Goal: Information Seeking & Learning: Learn about a topic

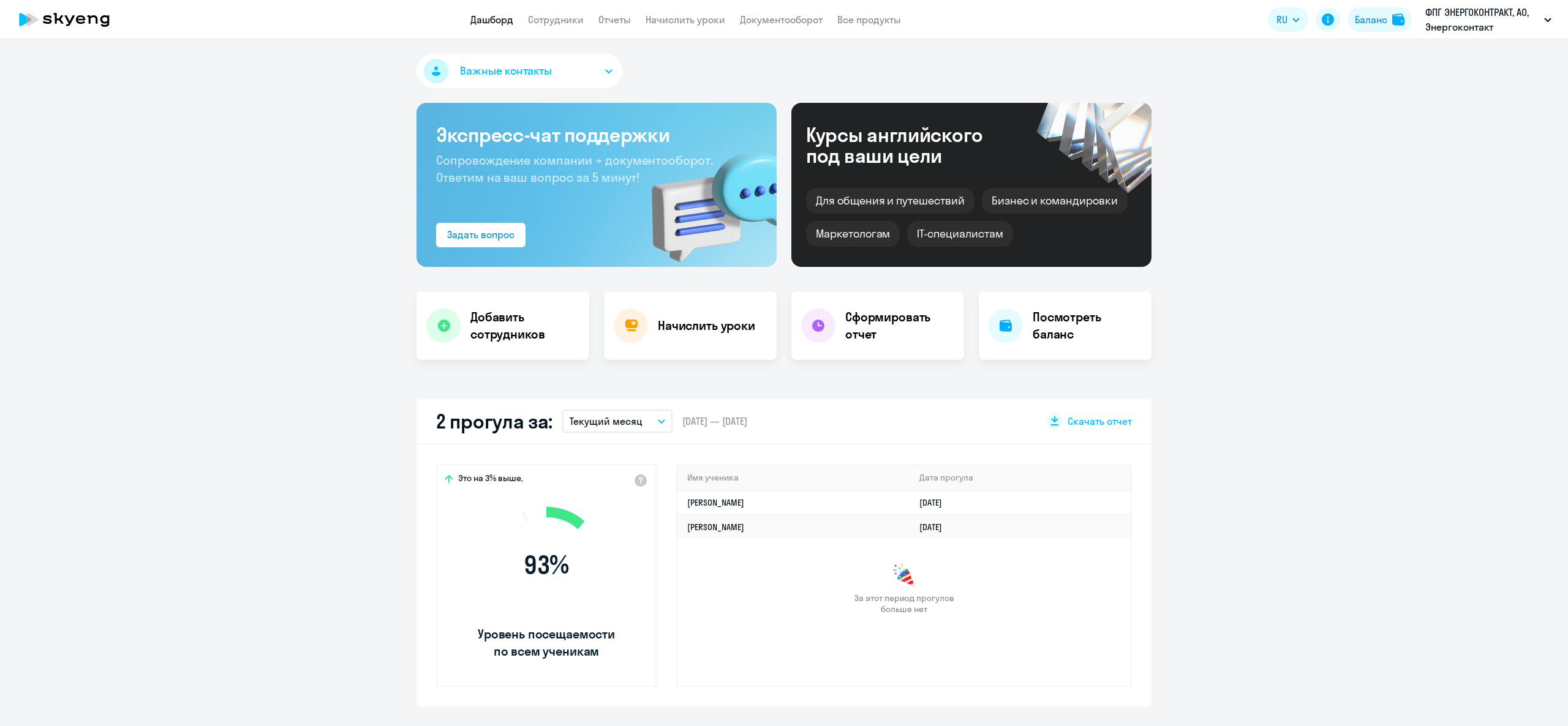
click at [1390, 14] on button "Баланс" at bounding box center [1380, 19] width 65 height 25
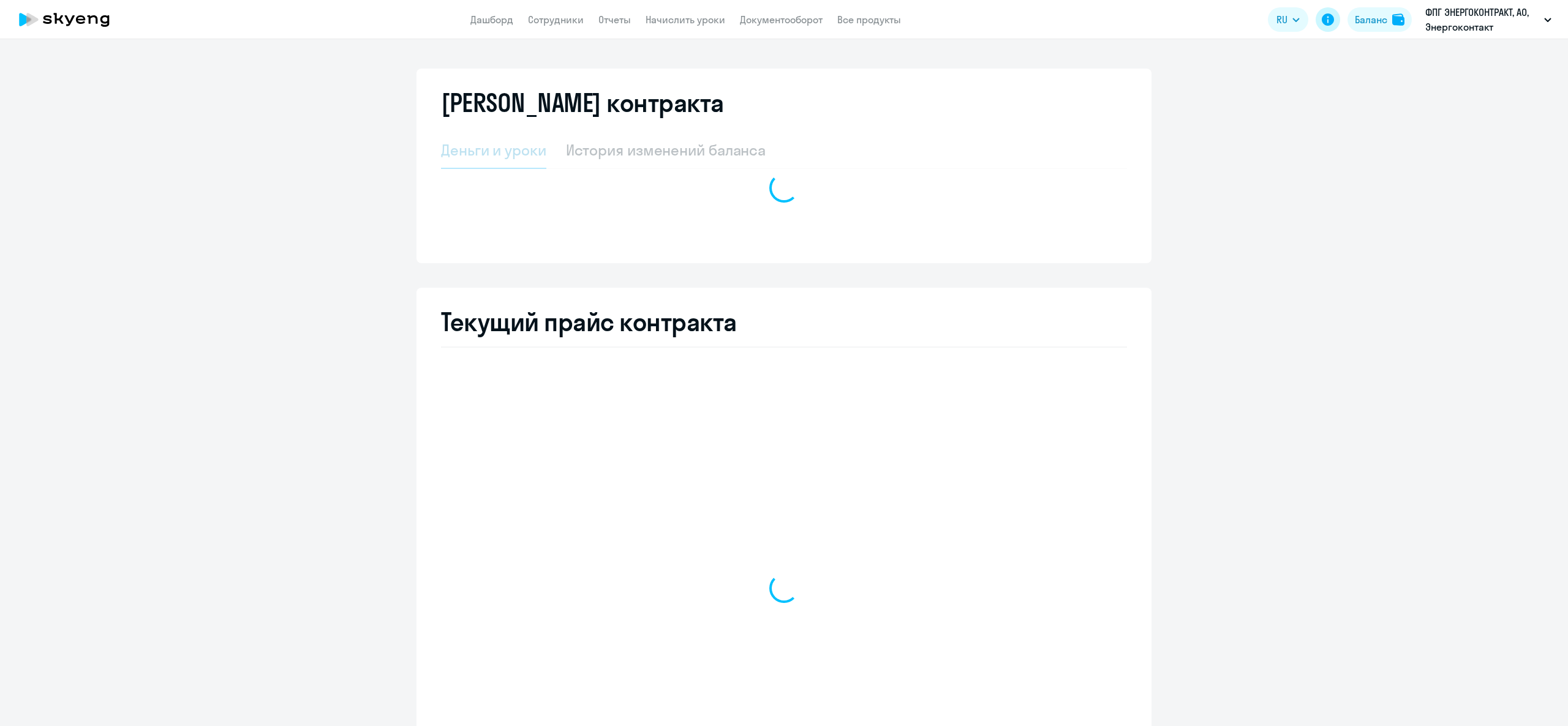
select select "english_adult_not_native_speaker"
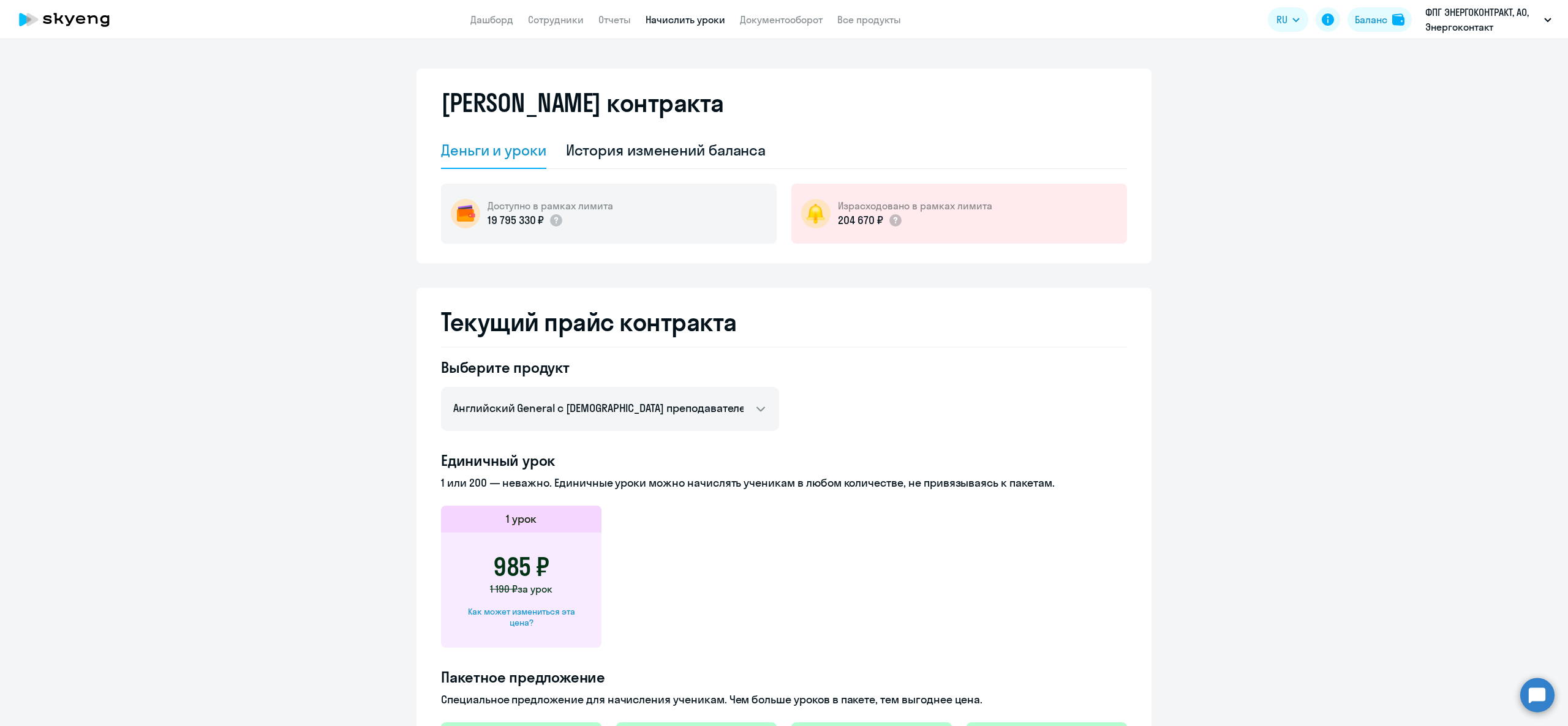
click at [696, 17] on link "Начислить уроки" at bounding box center [685, 20] width 80 height 12
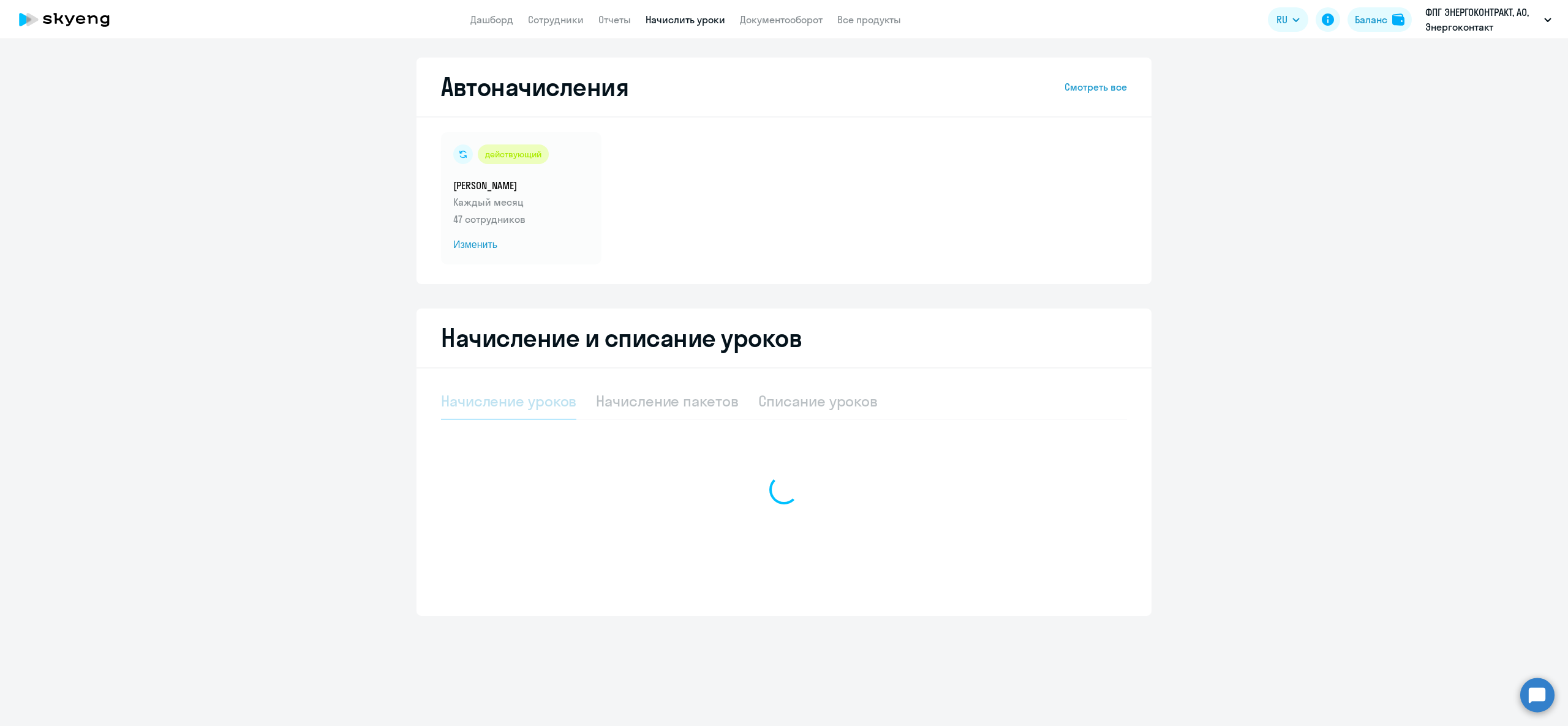
select select "10"
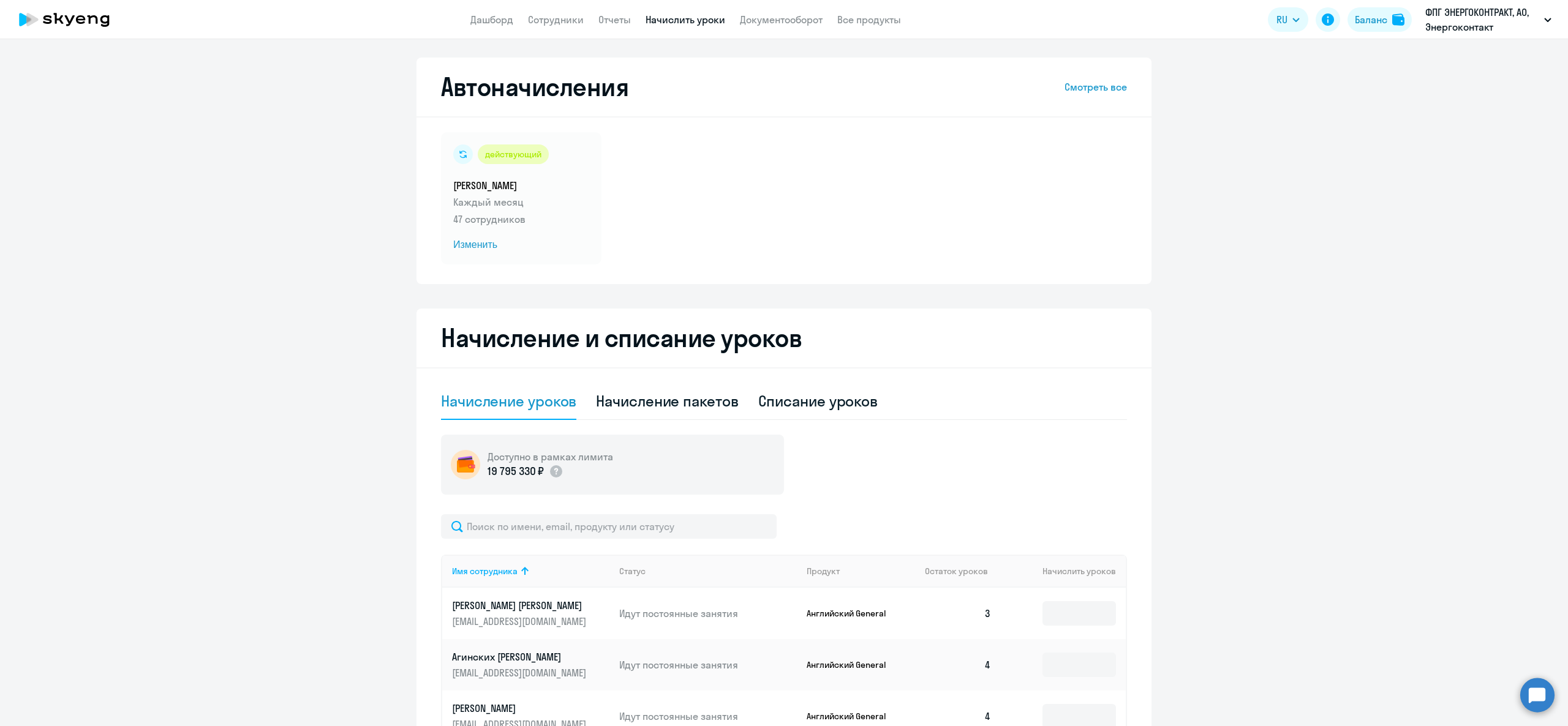
click at [574, 516] on input "text" at bounding box center [609, 527] width 336 height 25
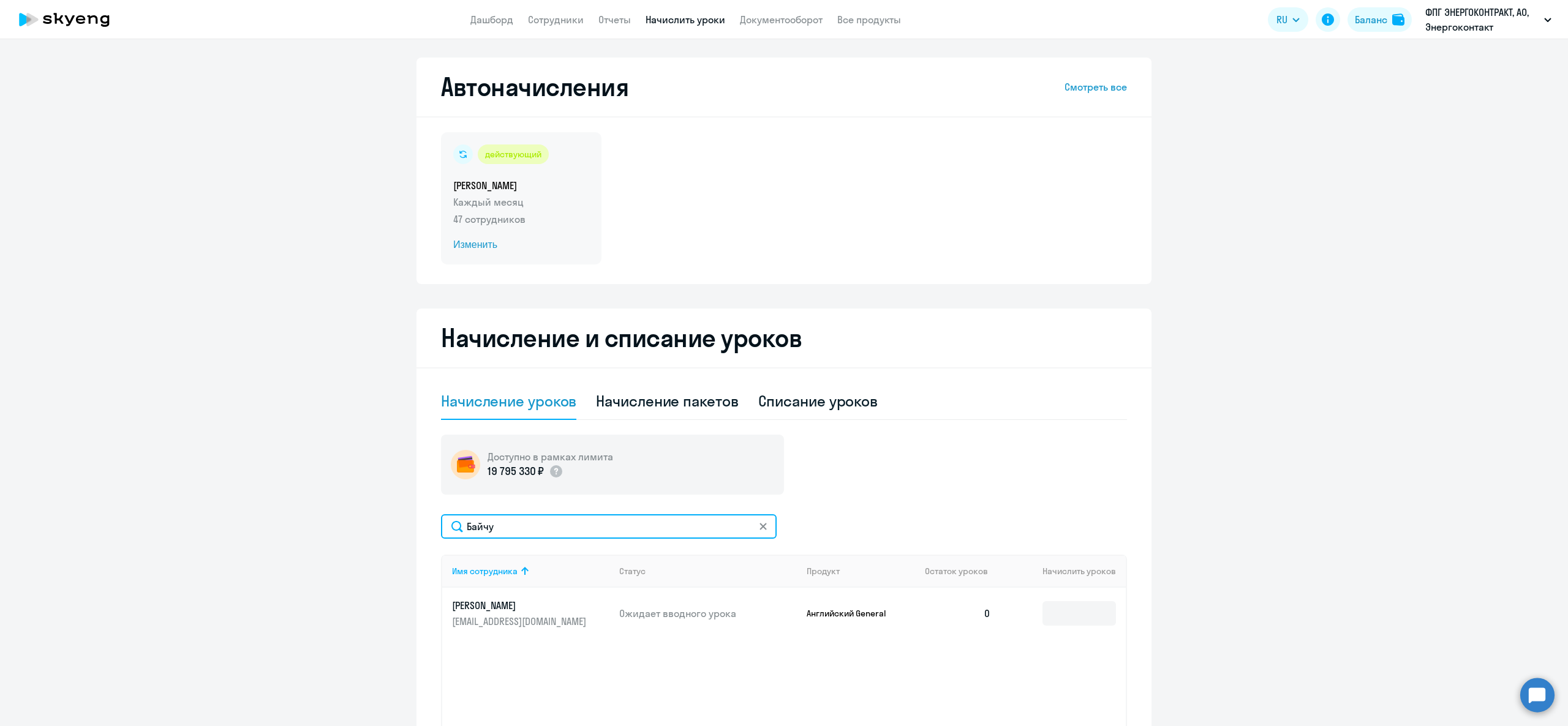
type input "Байчу"
click at [521, 186] on h5 "ШАБЛОН ШАБЛОН" at bounding box center [521, 186] width 136 height 14
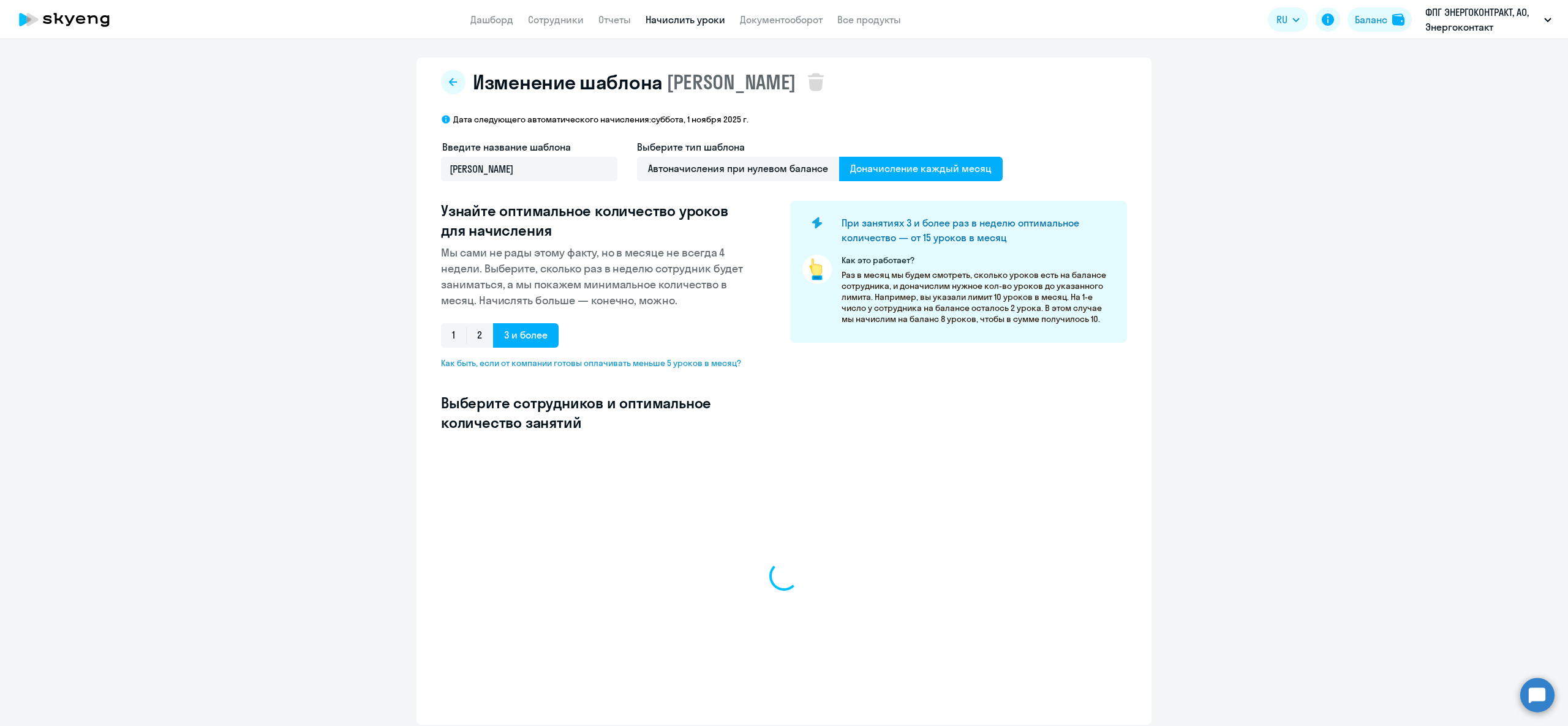
select select "10"
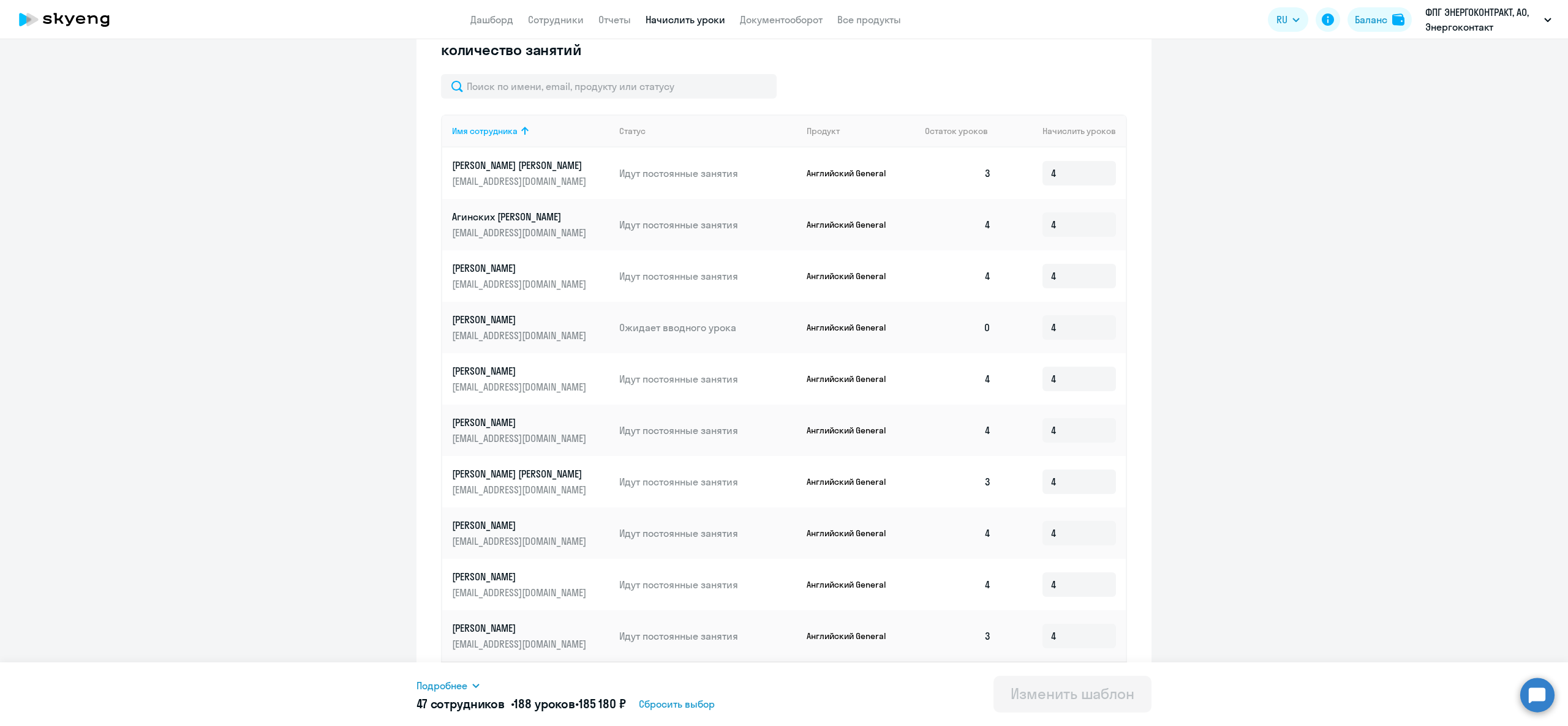
scroll to position [411, 0]
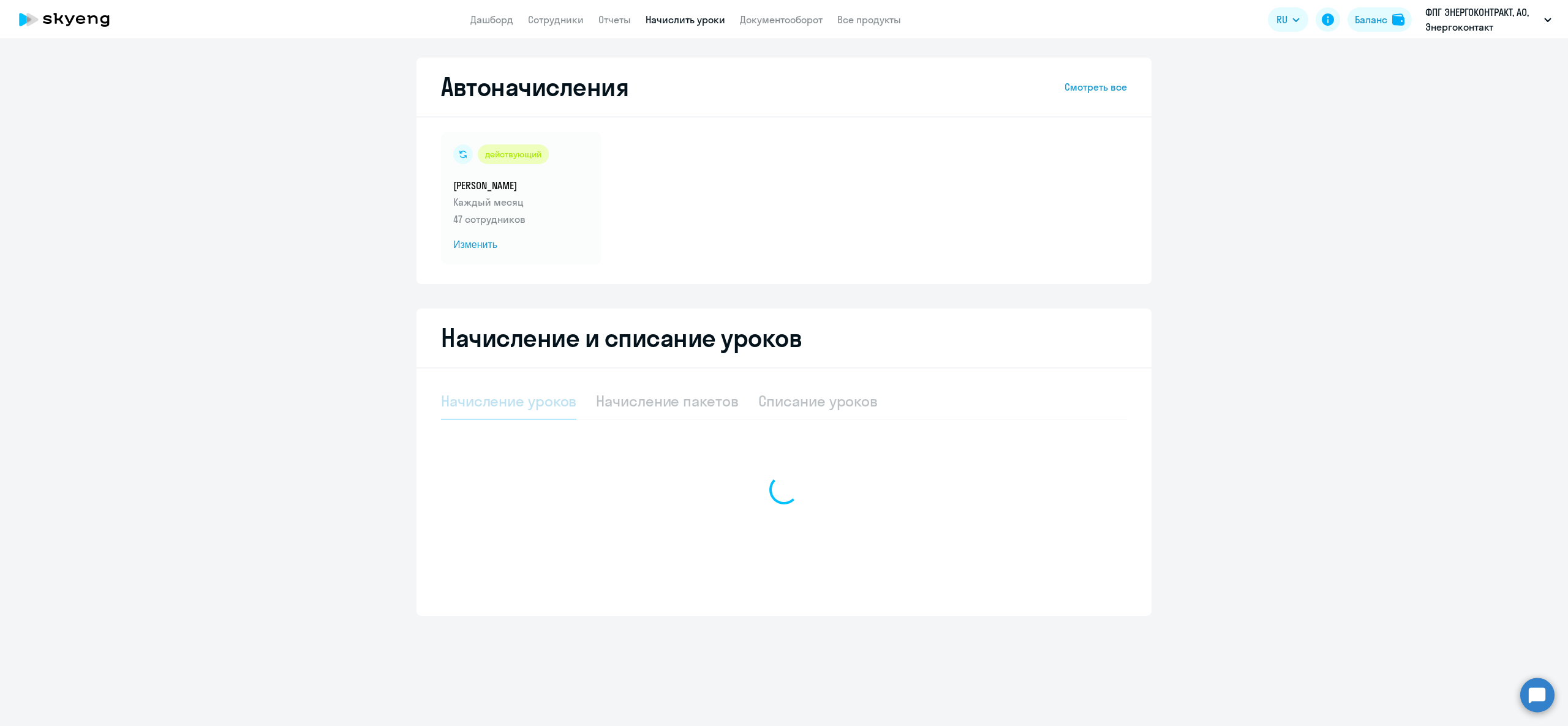
select select "10"
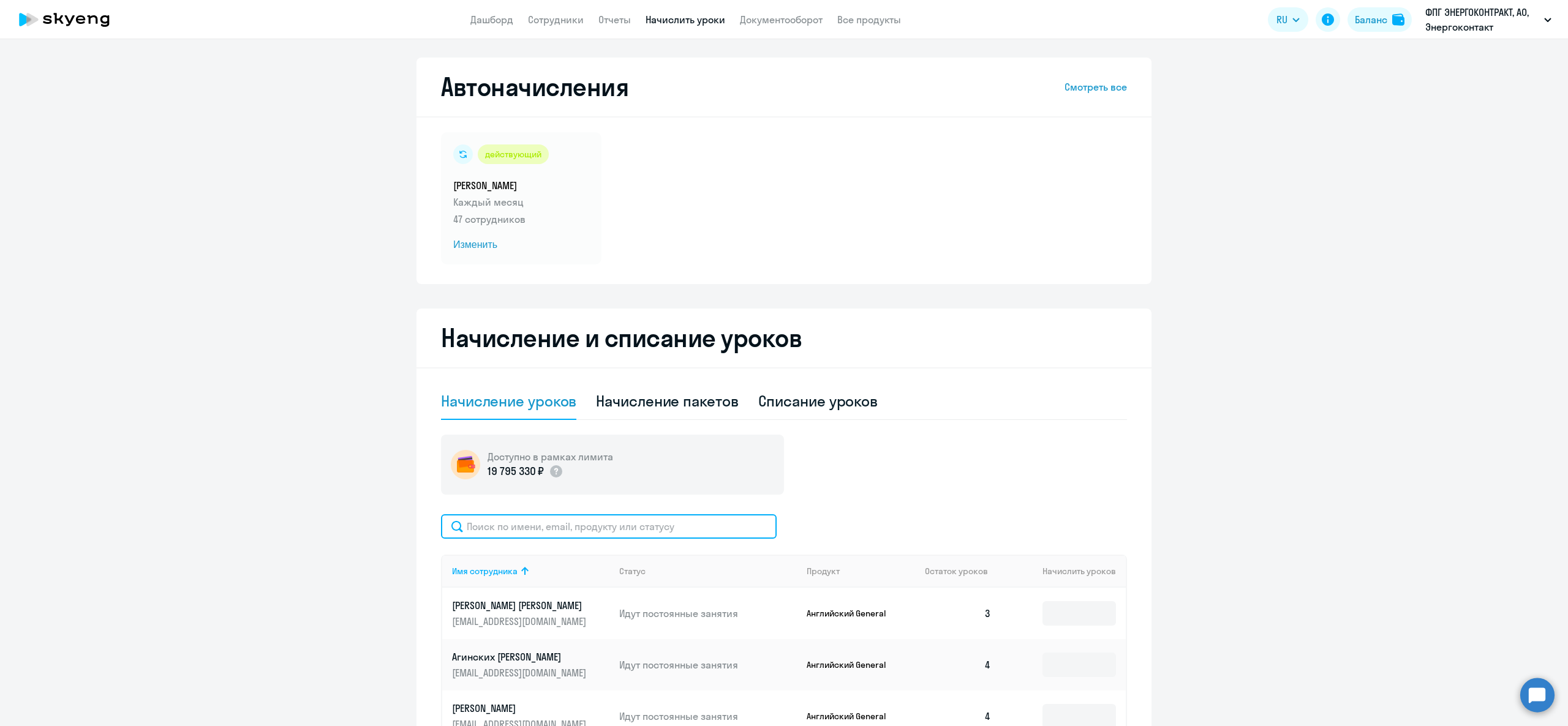
click at [593, 522] on input "text" at bounding box center [609, 527] width 336 height 25
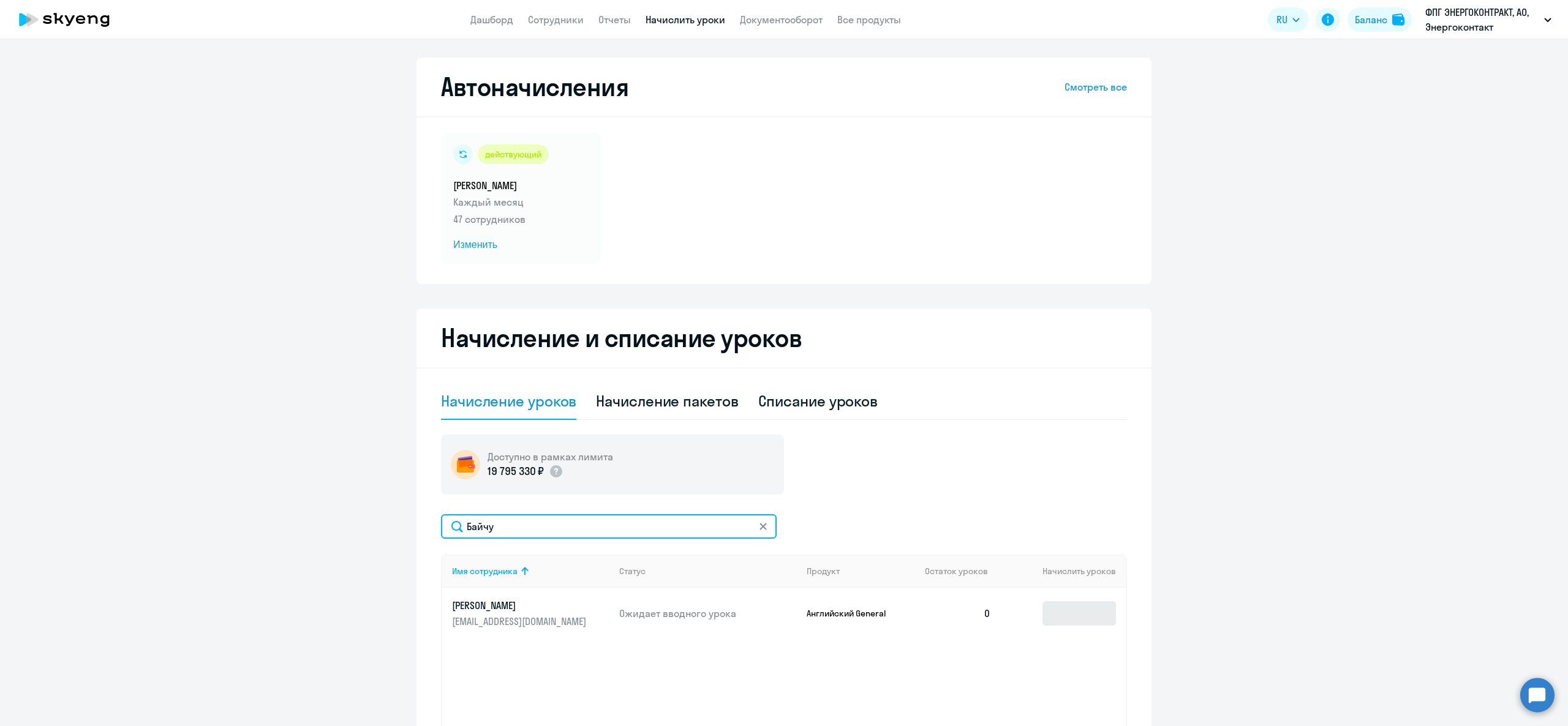
type input "Байчу"
click at [1072, 621] on input at bounding box center [1080, 613] width 74 height 25
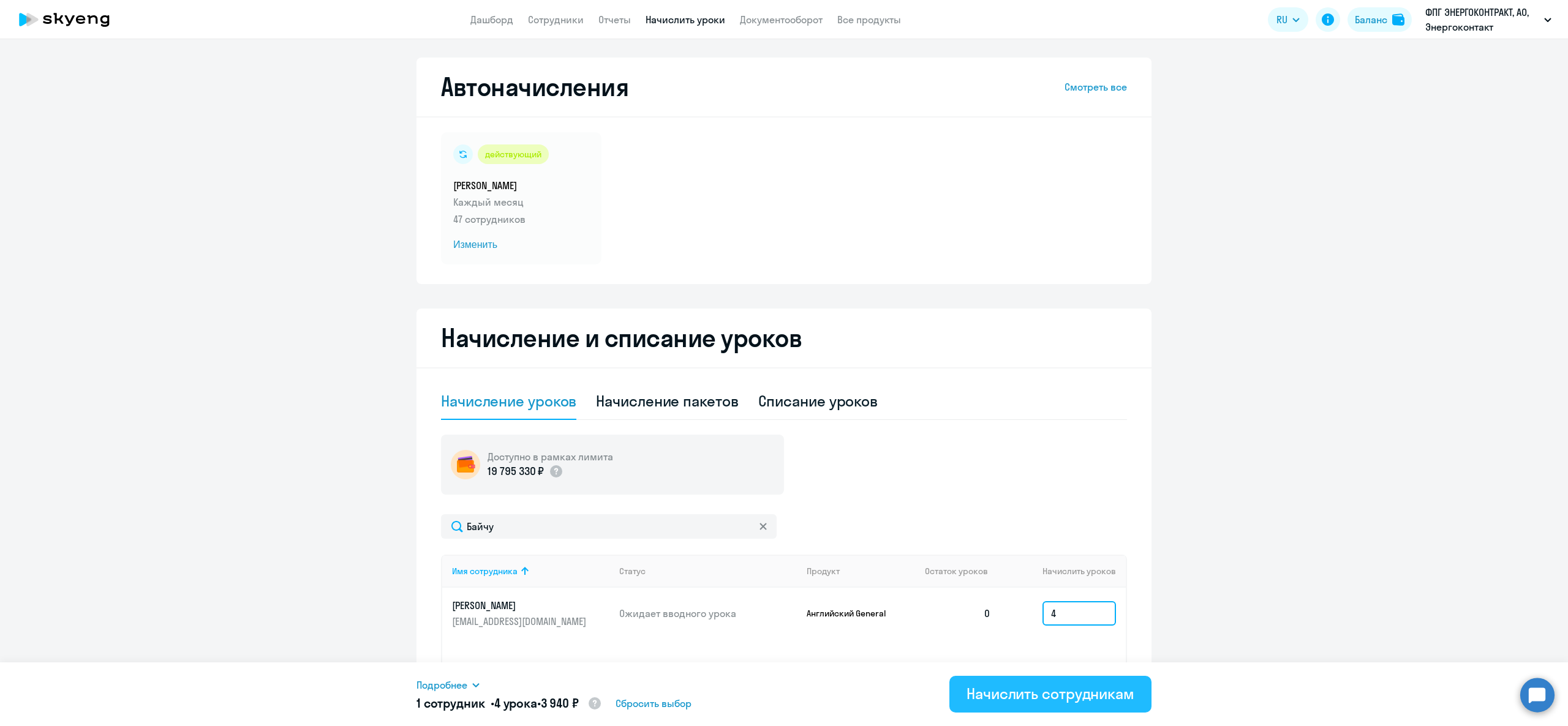
type input "4"
click at [1091, 688] on div "Начислить сотрудникам" at bounding box center [1050, 694] width 167 height 20
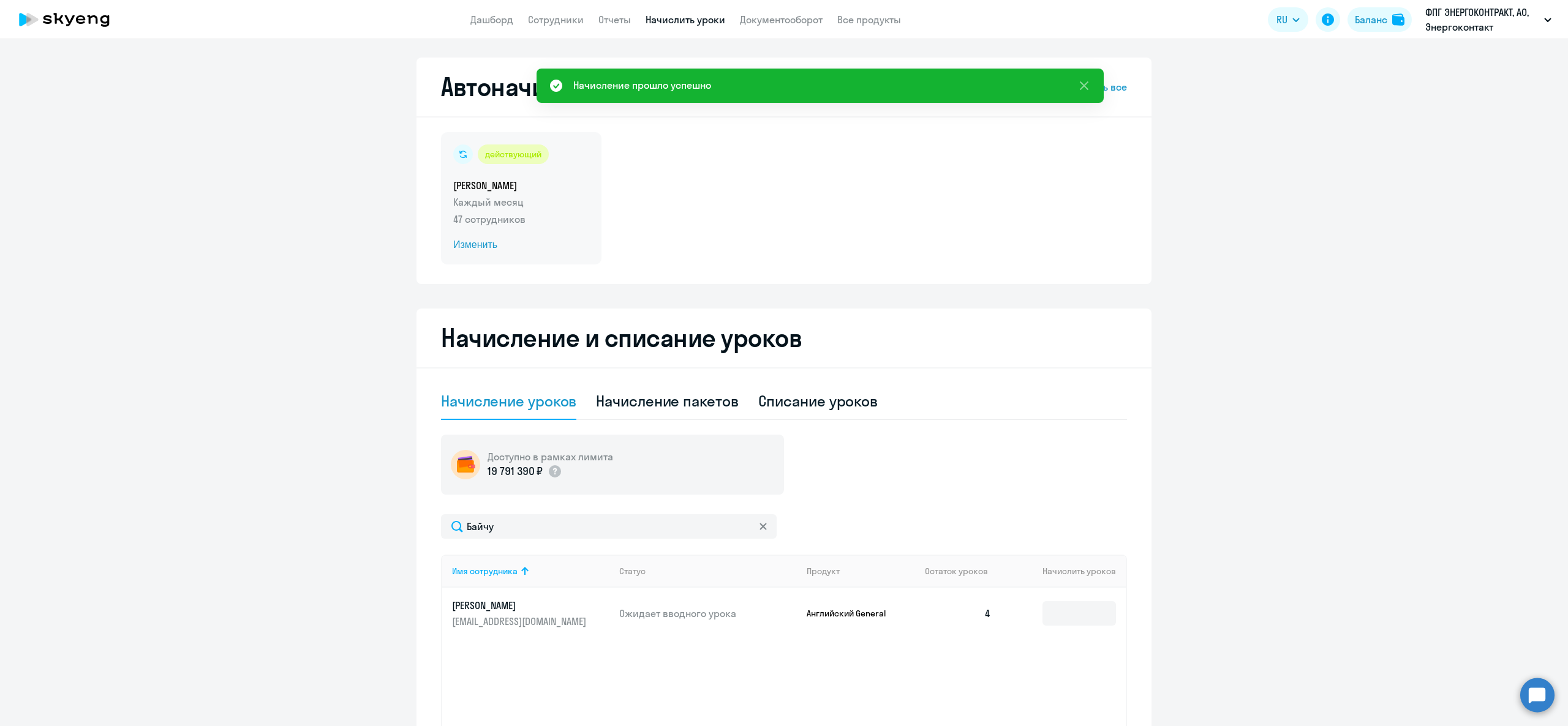
click at [517, 222] on p "47 сотрудников" at bounding box center [521, 219] width 136 height 15
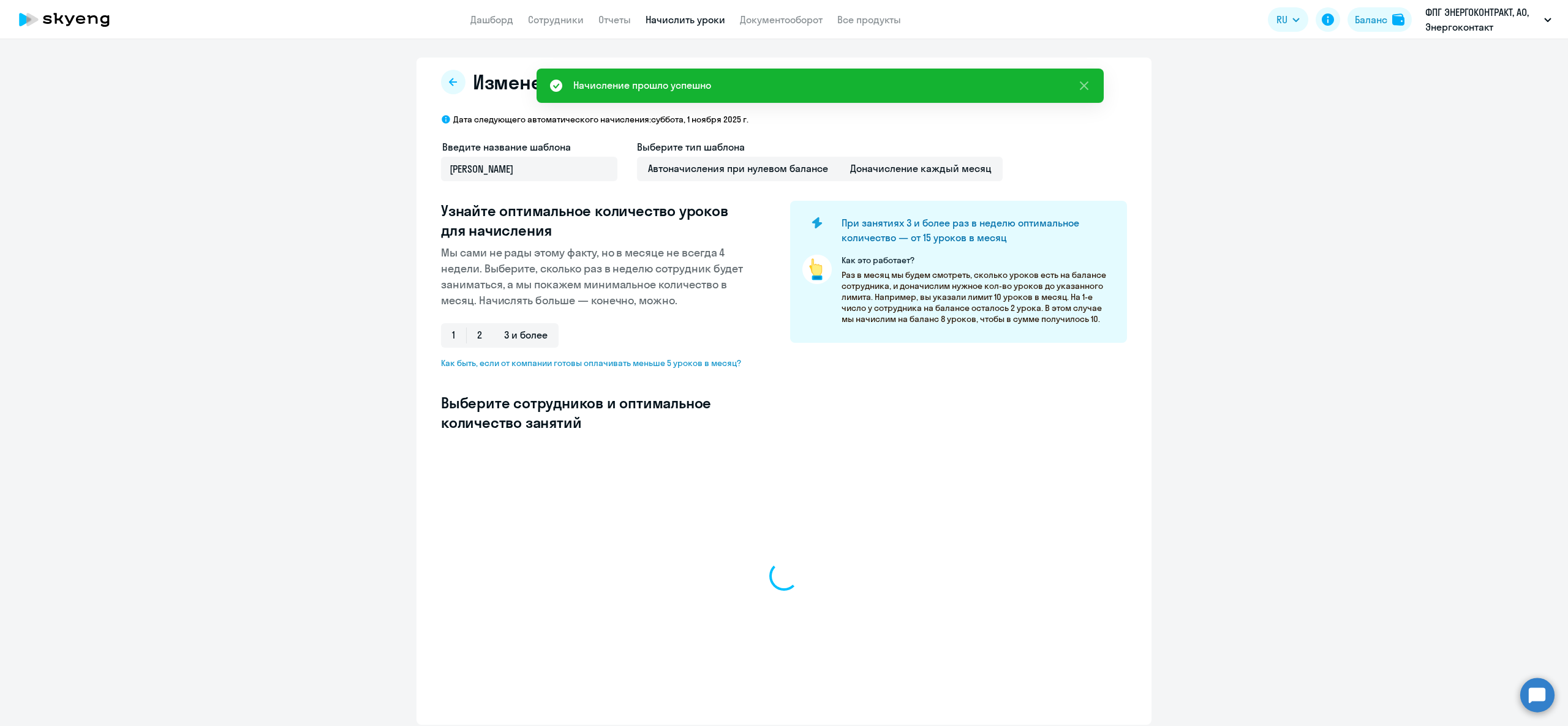
select select "10"
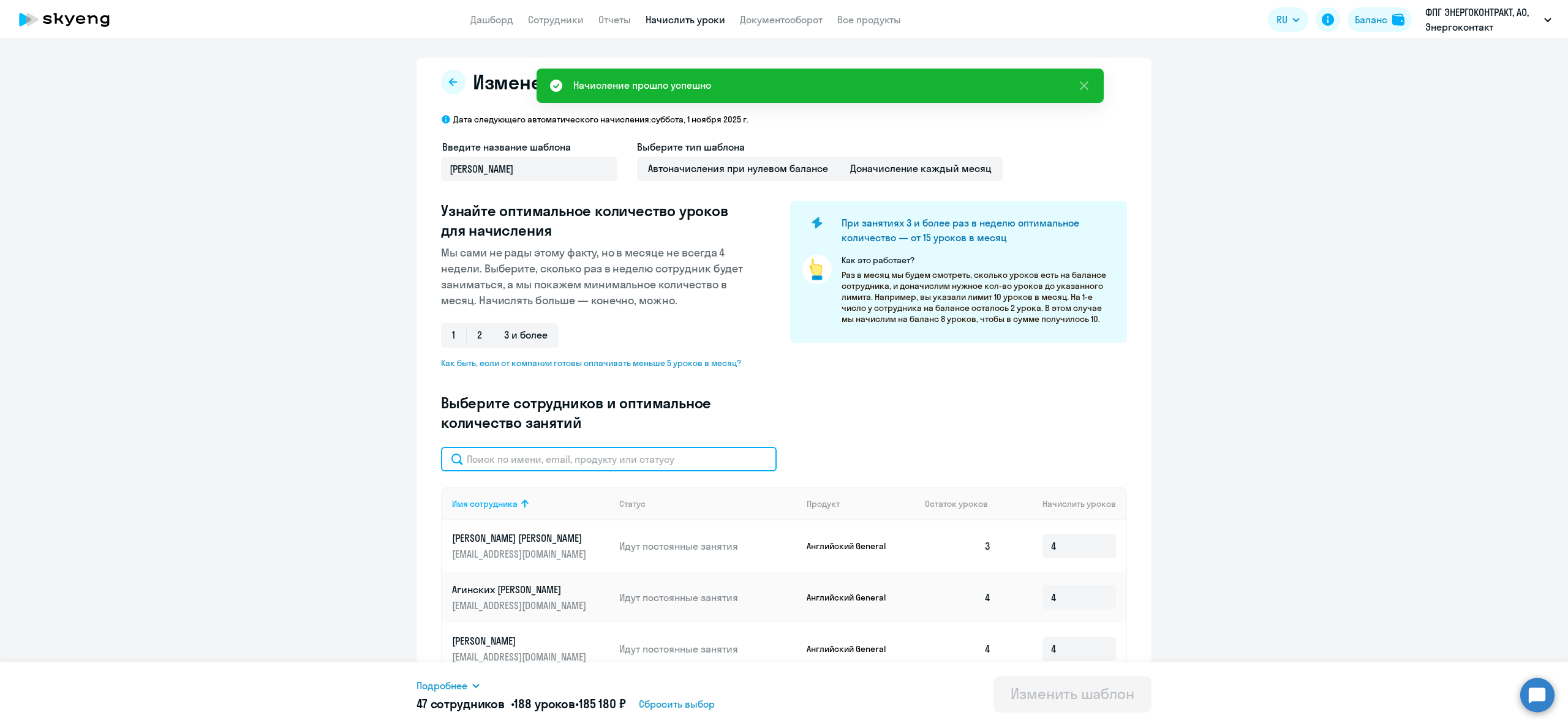
click at [550, 467] on input "text" at bounding box center [609, 459] width 336 height 25
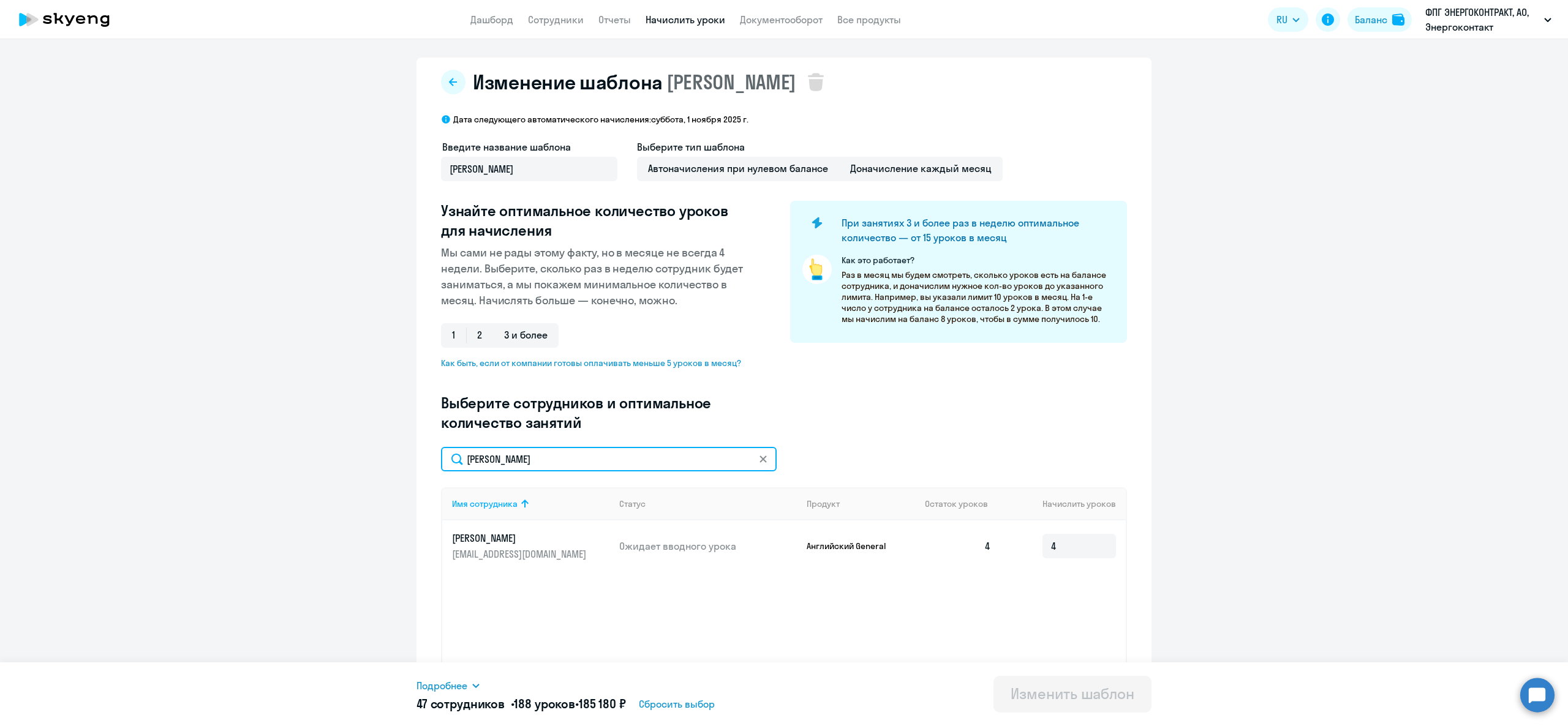
type input "Байч"
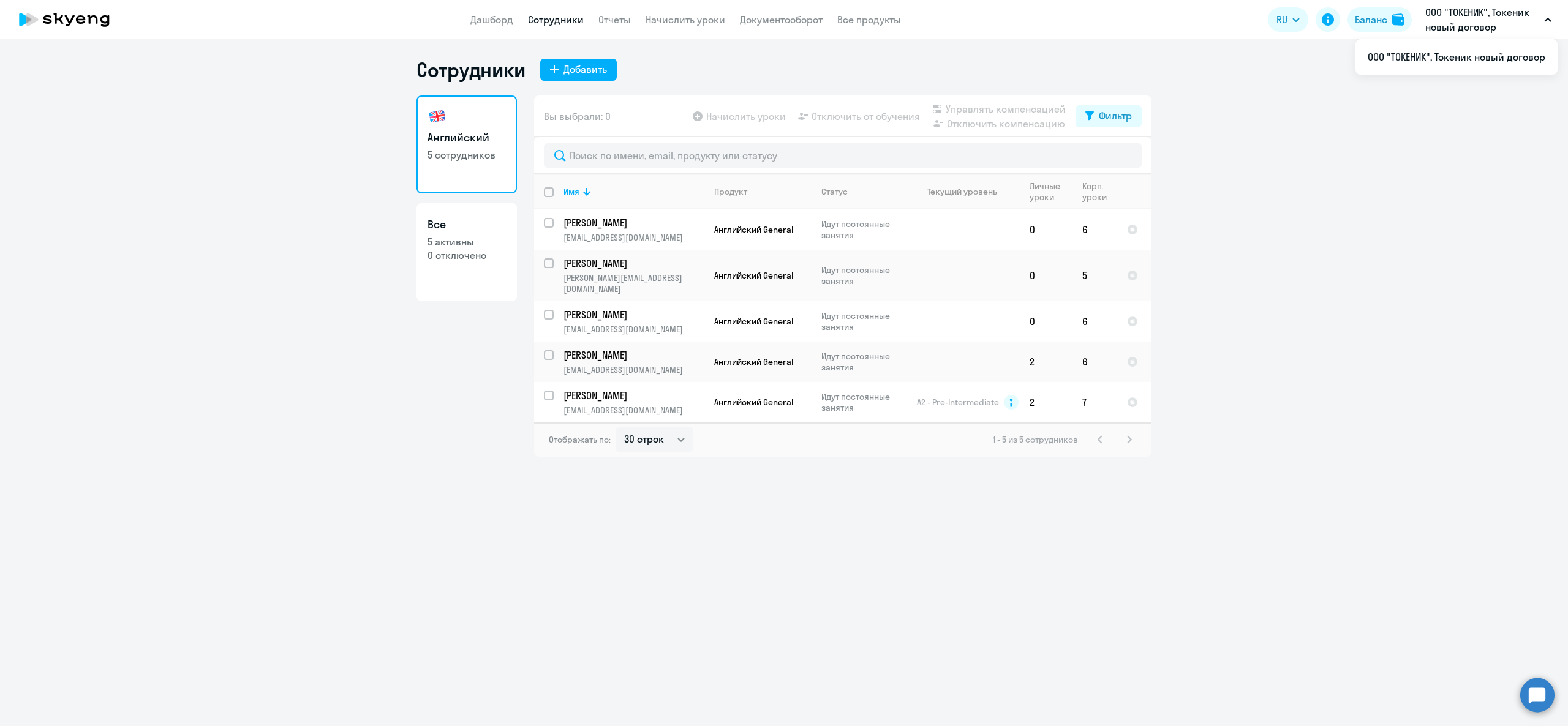
select select "30"
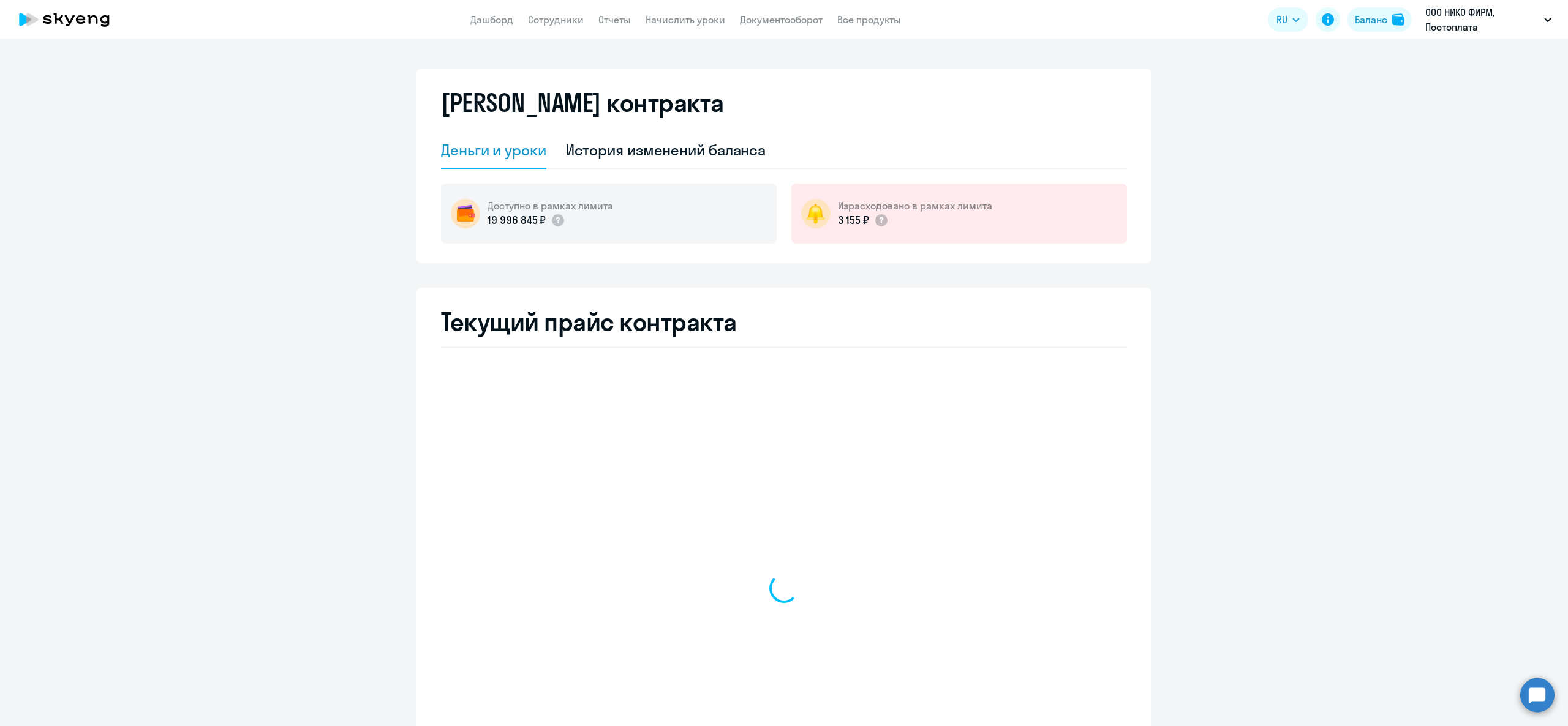
select select "english_adult_not_native_speaker"
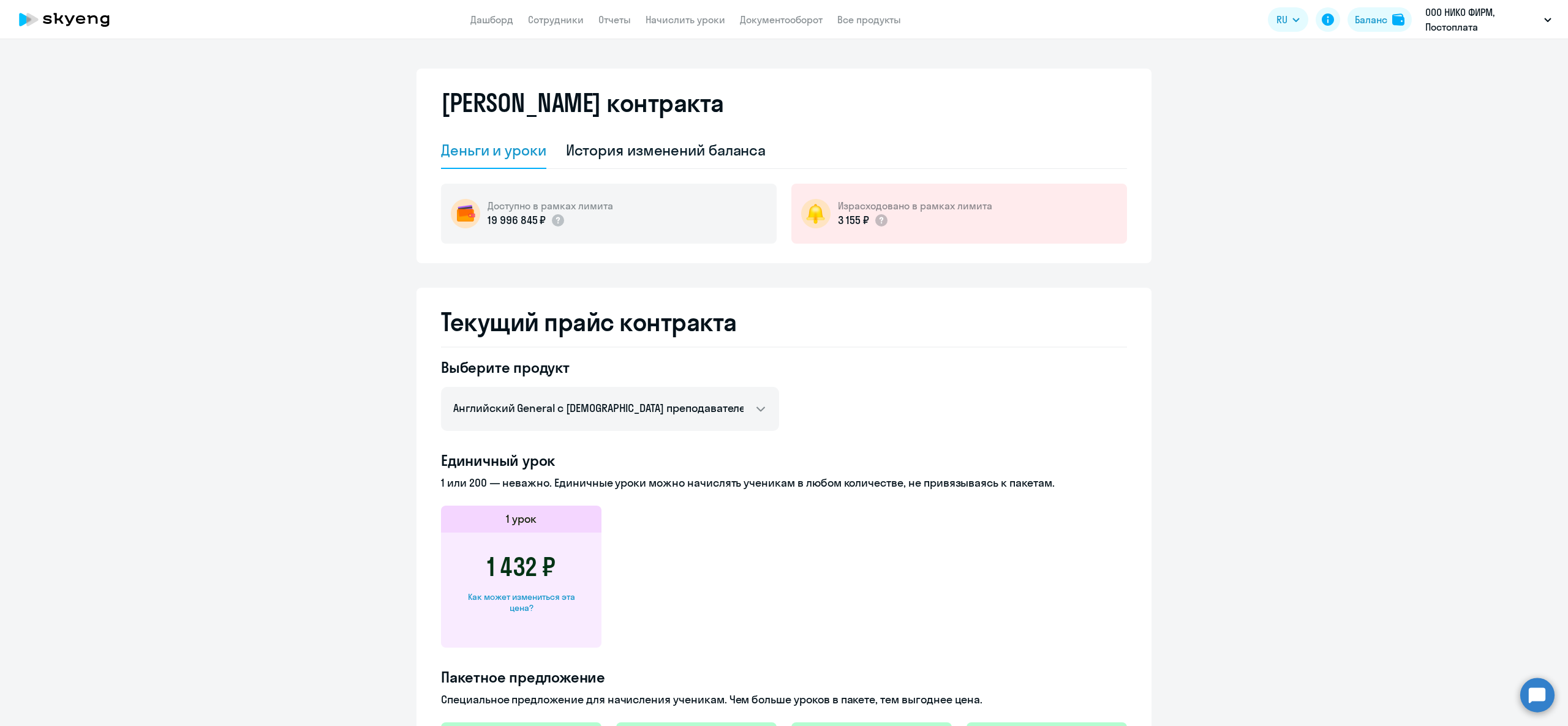
click at [516, 603] on div "Как может измениться эта цена?" at bounding box center [521, 603] width 122 height 22
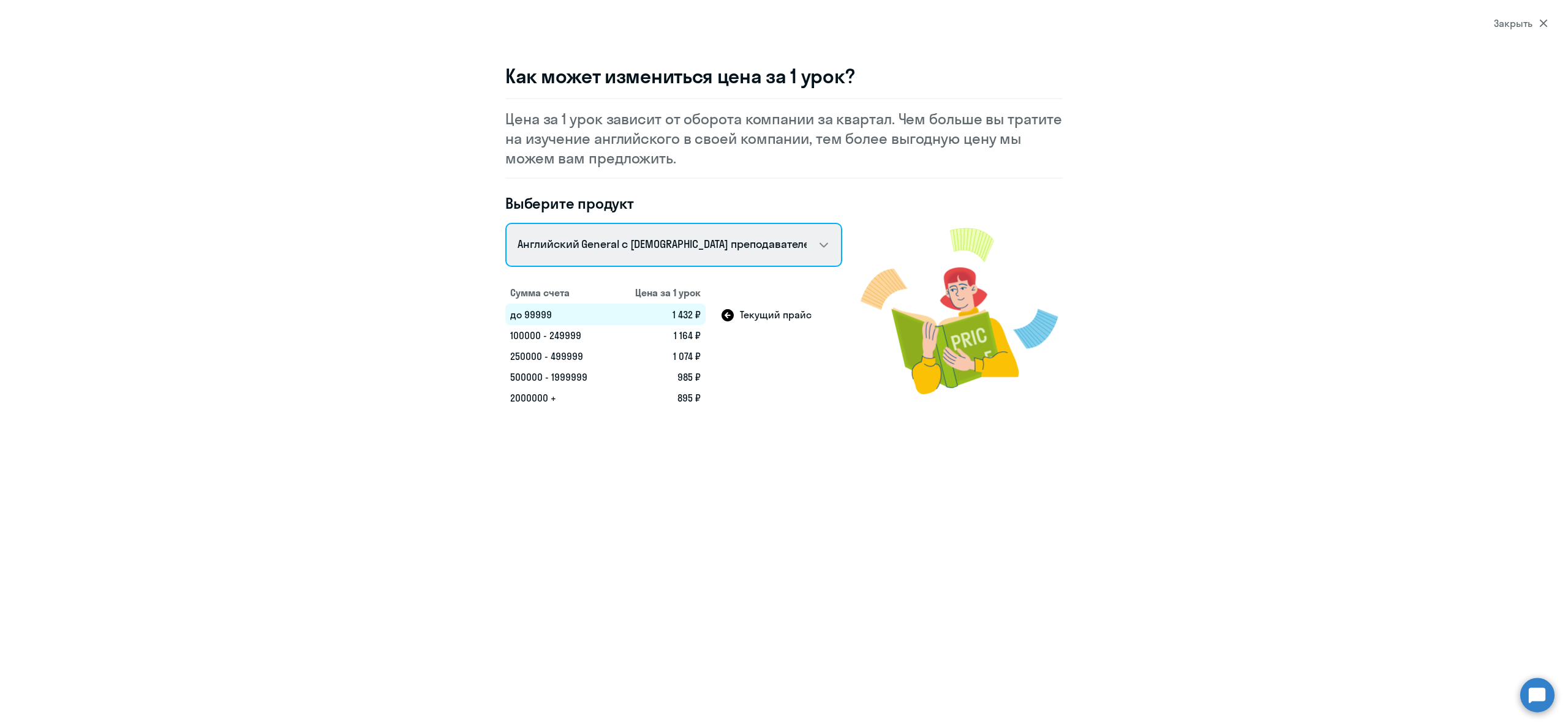
click at [609, 258] on select "Talks 15 минутные разговоры на английском Английский General с [DEMOGRAPHIC_DAT…" at bounding box center [673, 245] width 337 height 44
click at [505, 223] on select "Talks 15 минутные разговоры на английском Английский General с [DEMOGRAPHIC_DAT…" at bounding box center [673, 245] width 337 height 44
click at [686, 257] on select "Talks 15 минутные разговоры на английском Английский General с [DEMOGRAPHIC_DAT…" at bounding box center [673, 245] width 337 height 44
select select "english_adult_native_speaker"
click at [505, 223] on select "Talks 15 минутные разговоры на английском Английский General с [DEMOGRAPHIC_DAT…" at bounding box center [673, 245] width 337 height 44
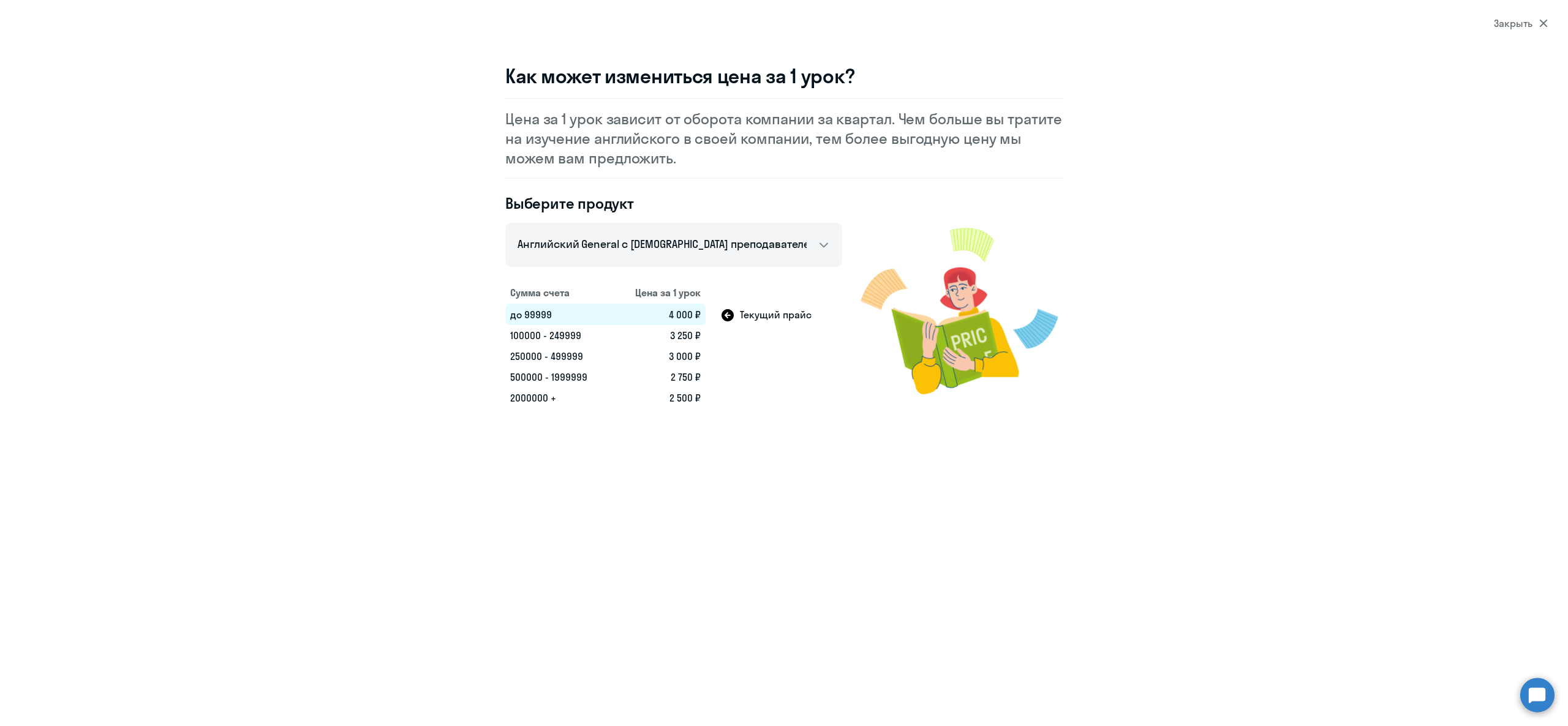
click at [1535, 19] on div "Закрыть" at bounding box center [1521, 23] width 54 height 15
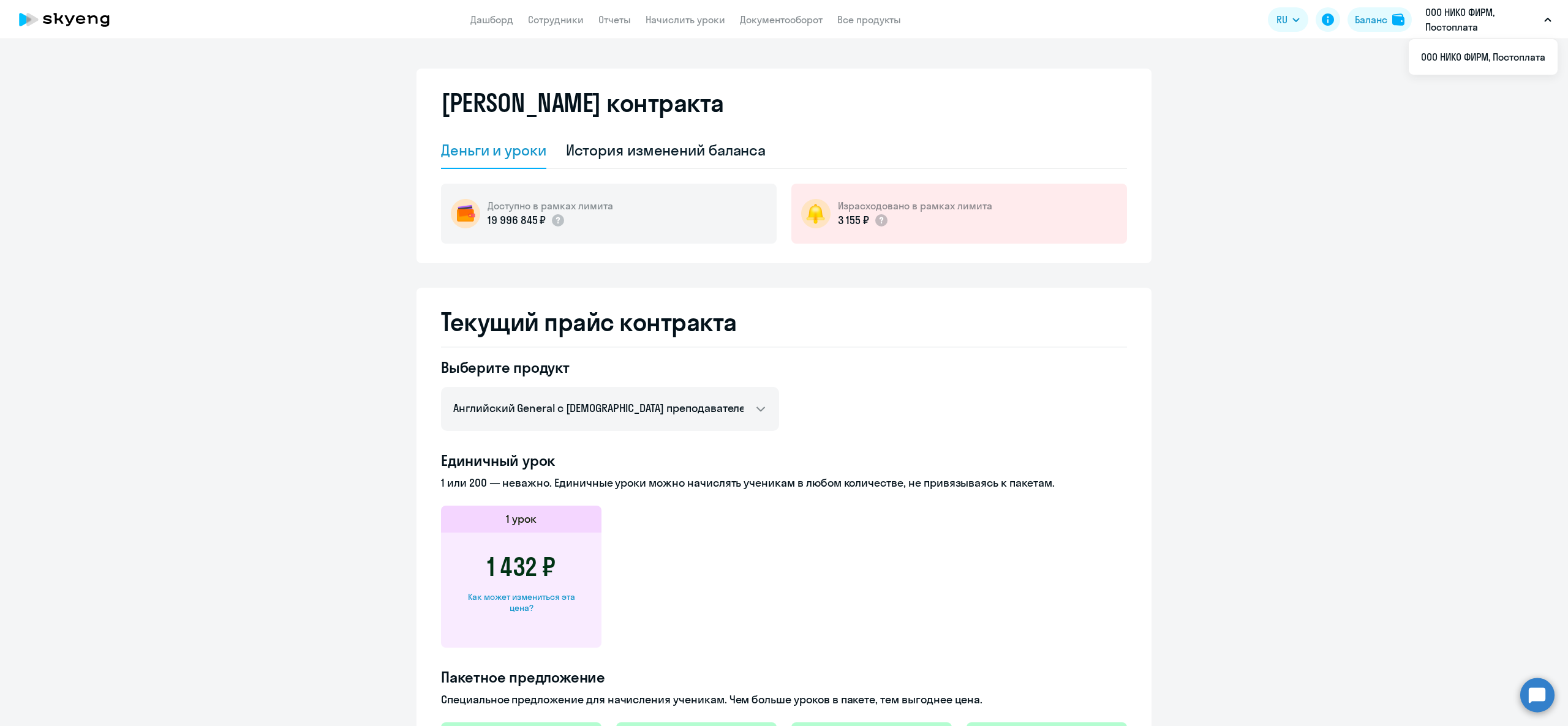
click at [520, 618] on div "1 432 ₽ Как может измениться эта цена?" at bounding box center [521, 591] width 160 height 116
click at [523, 595] on div "Как может измениться эта цена?" at bounding box center [521, 603] width 122 height 22
select select "english_adult_not_native_speaker"
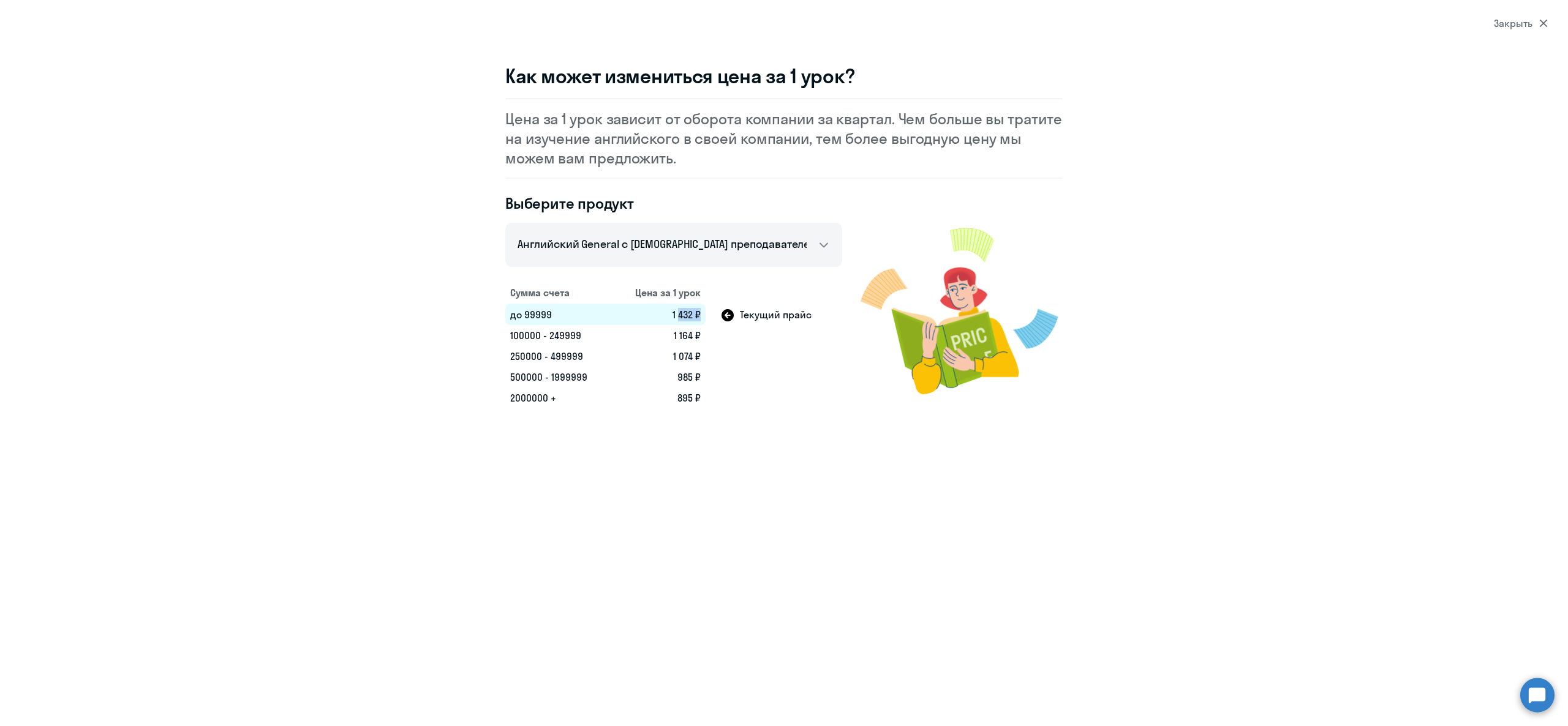
drag, startPoint x: 674, startPoint y: 316, endPoint x: 686, endPoint y: 318, distance: 12.2
click at [693, 318] on td "1 432 ₽" at bounding box center [658, 315] width 93 height 22
click at [686, 318] on td "1 432 ₽" at bounding box center [658, 315] width 93 height 22
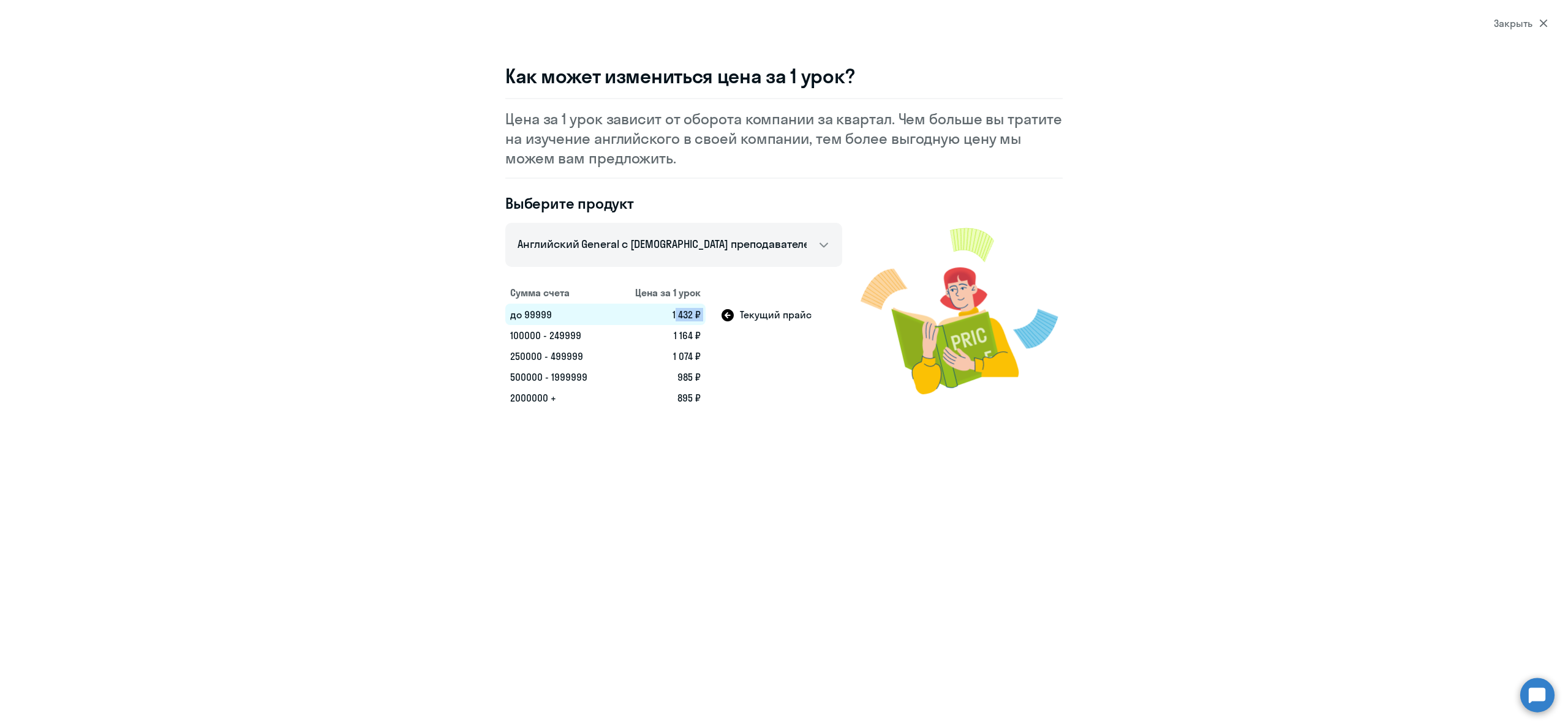
click at [686, 319] on td "1 432 ₽" at bounding box center [658, 315] width 93 height 22
drag, startPoint x: 631, startPoint y: 116, endPoint x: 882, endPoint y: 109, distance: 251.1
click at [895, 95] on div "Как может измениться цена за 1 урок? Цена за 1 урок зависит от оборота компании…" at bounding box center [784, 236] width 558 height 345
click at [882, 109] on p "Цена за 1 урок зависит от оборота компании за квартал. Чем больше вы тратите на…" at bounding box center [784, 137] width 558 height 59
drag, startPoint x: 897, startPoint y: 116, endPoint x: 700, endPoint y: 153, distance: 200.4
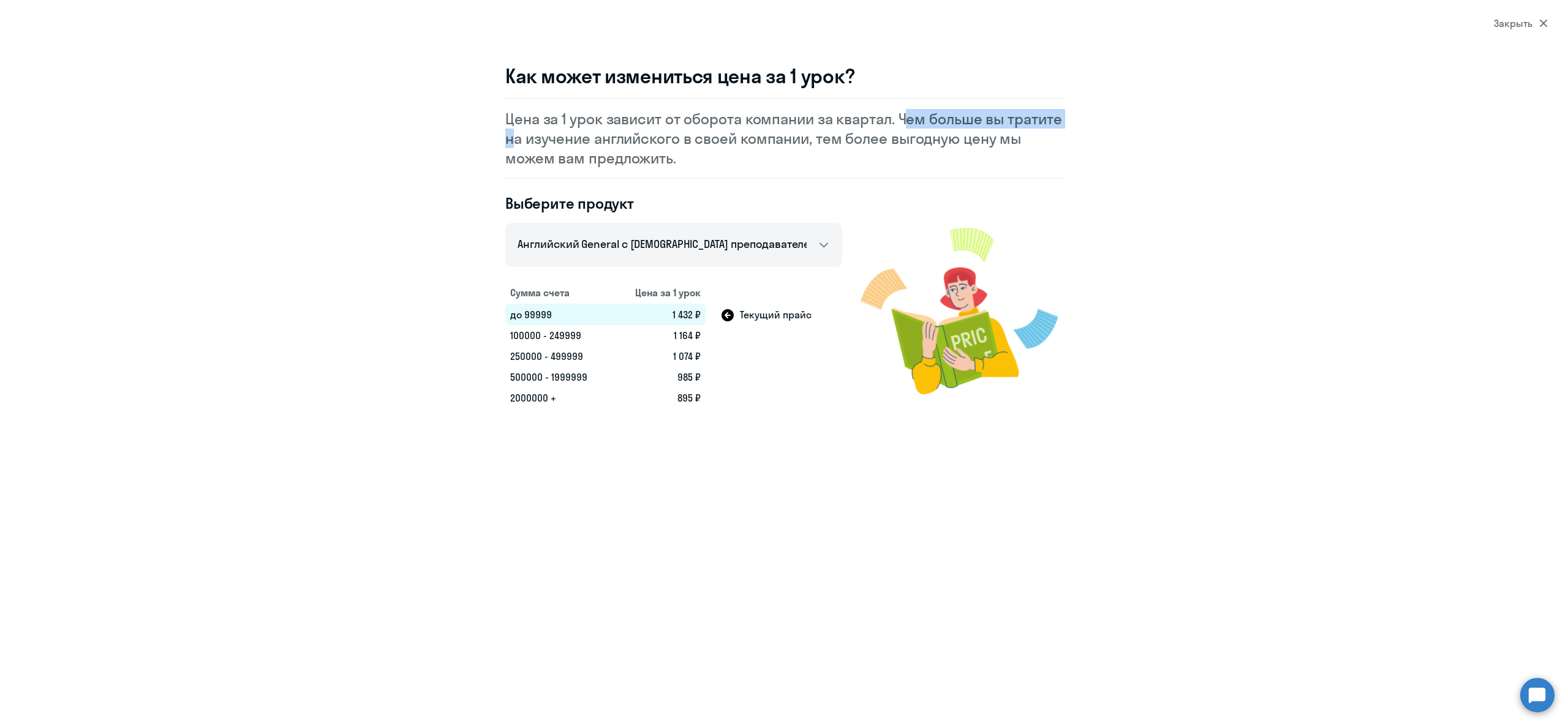
click at [510, 136] on p "Цена за 1 урок зависит от оборота компании за квартал. Чем больше вы тратите на…" at bounding box center [784, 137] width 558 height 59
drag, startPoint x: 728, startPoint y: 149, endPoint x: 703, endPoint y: 260, distance: 113.8
click at [725, 144] on p "Цена за 1 урок зависит от оборота компании за квартал. Чем больше вы тратите на…" at bounding box center [784, 137] width 558 height 59
click at [523, 337] on td "100000 - 249999" at bounding box center [559, 336] width 108 height 21
drag, startPoint x: 667, startPoint y: 313, endPoint x: 699, endPoint y: 313, distance: 32.0
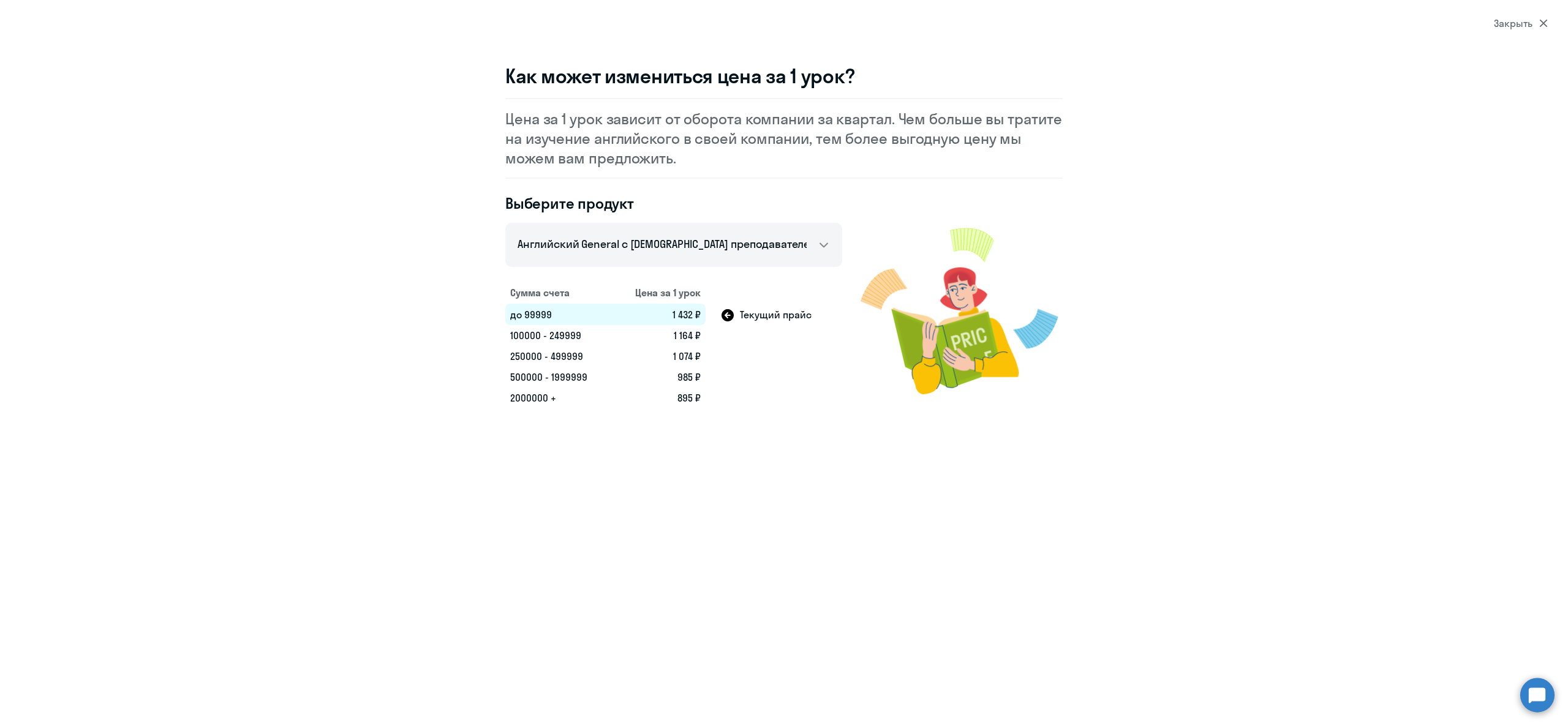
click at [699, 313] on td "1 432 ₽" at bounding box center [658, 315] width 93 height 22
click at [693, 313] on td "1 432 ₽" at bounding box center [658, 315] width 93 height 22
drag, startPoint x: 512, startPoint y: 333, endPoint x: 609, endPoint y: 340, distance: 97.3
click at [609, 340] on td "100000 - 249999" at bounding box center [559, 336] width 108 height 21
click at [599, 340] on td "100000 - 249999" at bounding box center [559, 336] width 108 height 21
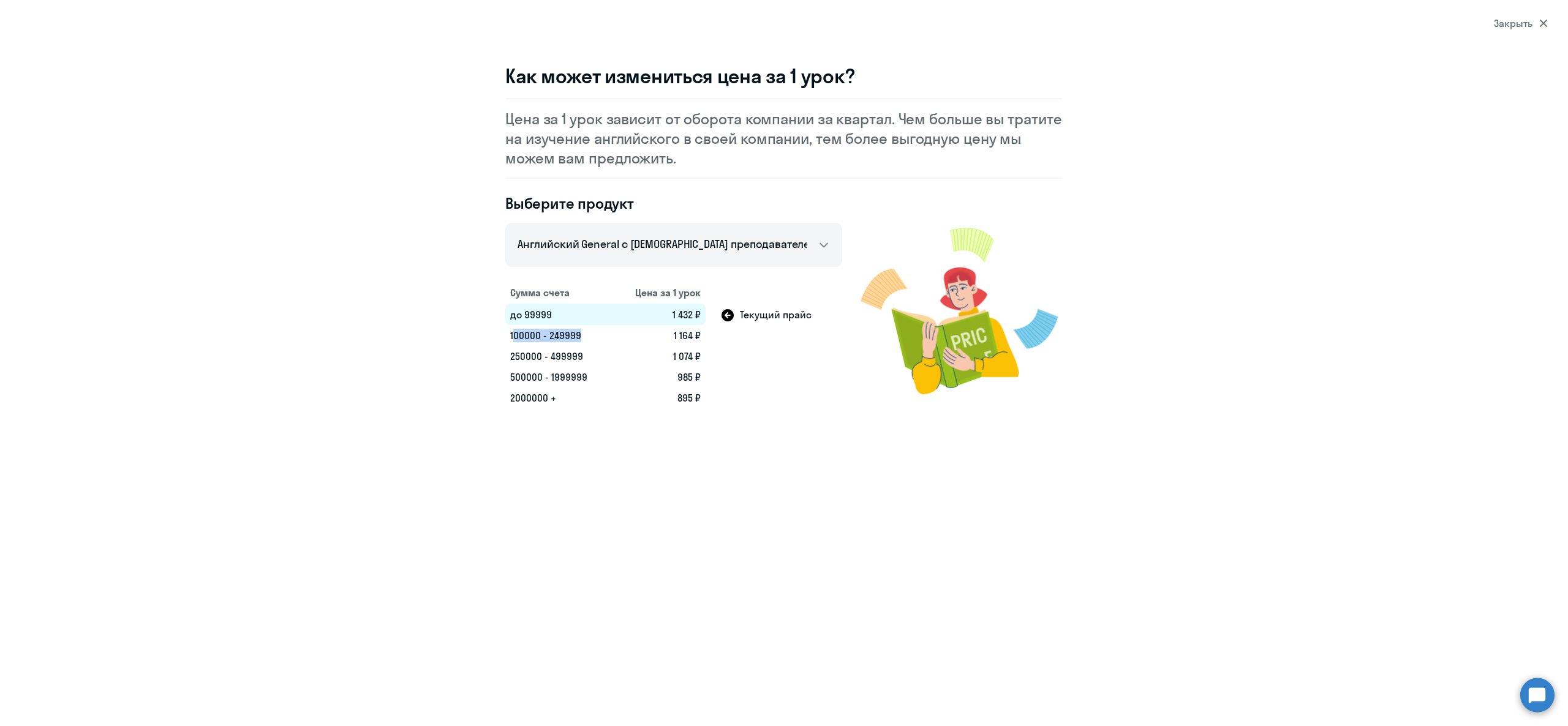
drag, startPoint x: 681, startPoint y: 333, endPoint x: 700, endPoint y: 334, distance: 19.0
click at [702, 335] on td "1 164 ₽" at bounding box center [658, 336] width 93 height 21
click at [694, 335] on td "1 164 ₽" at bounding box center [658, 336] width 93 height 21
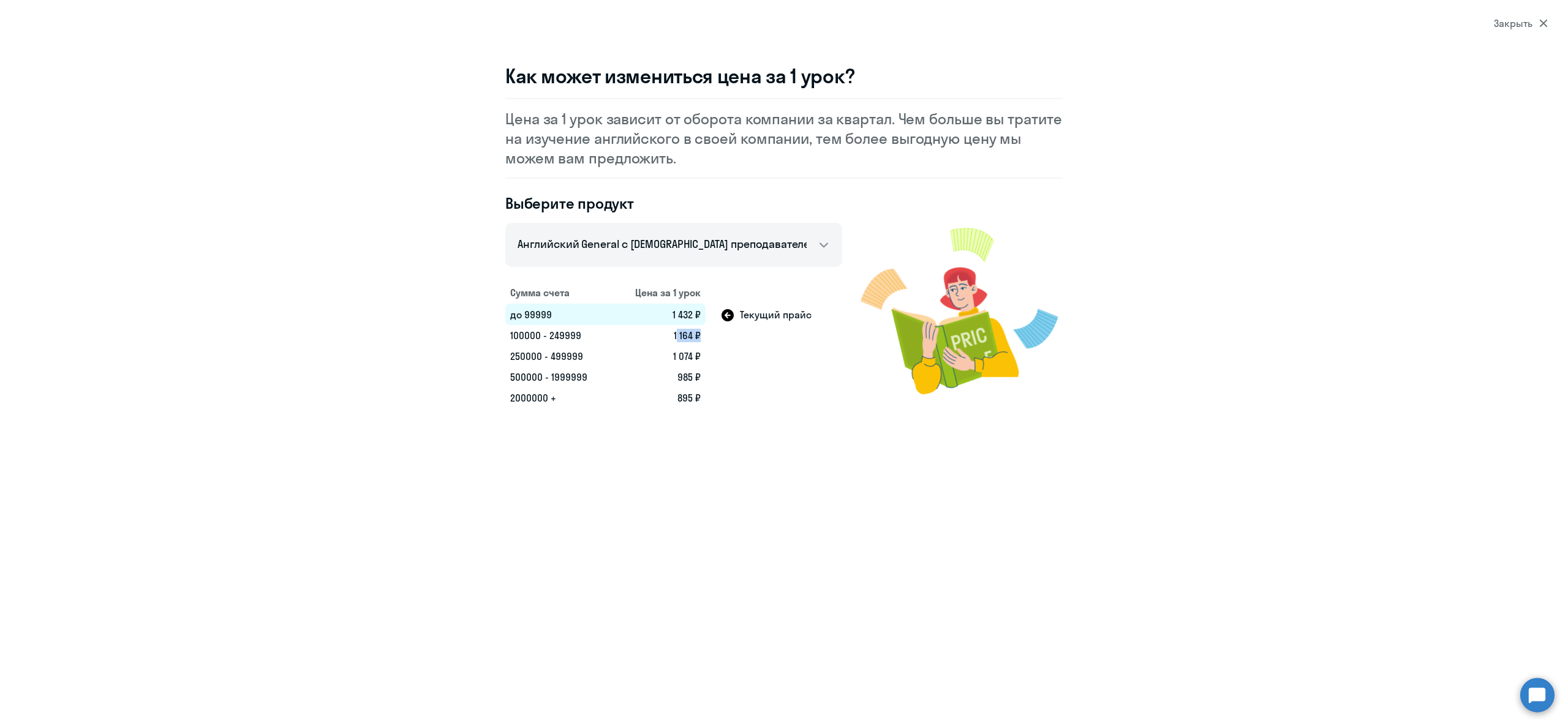
click at [691, 340] on td "1 164 ₽" at bounding box center [658, 336] width 93 height 21
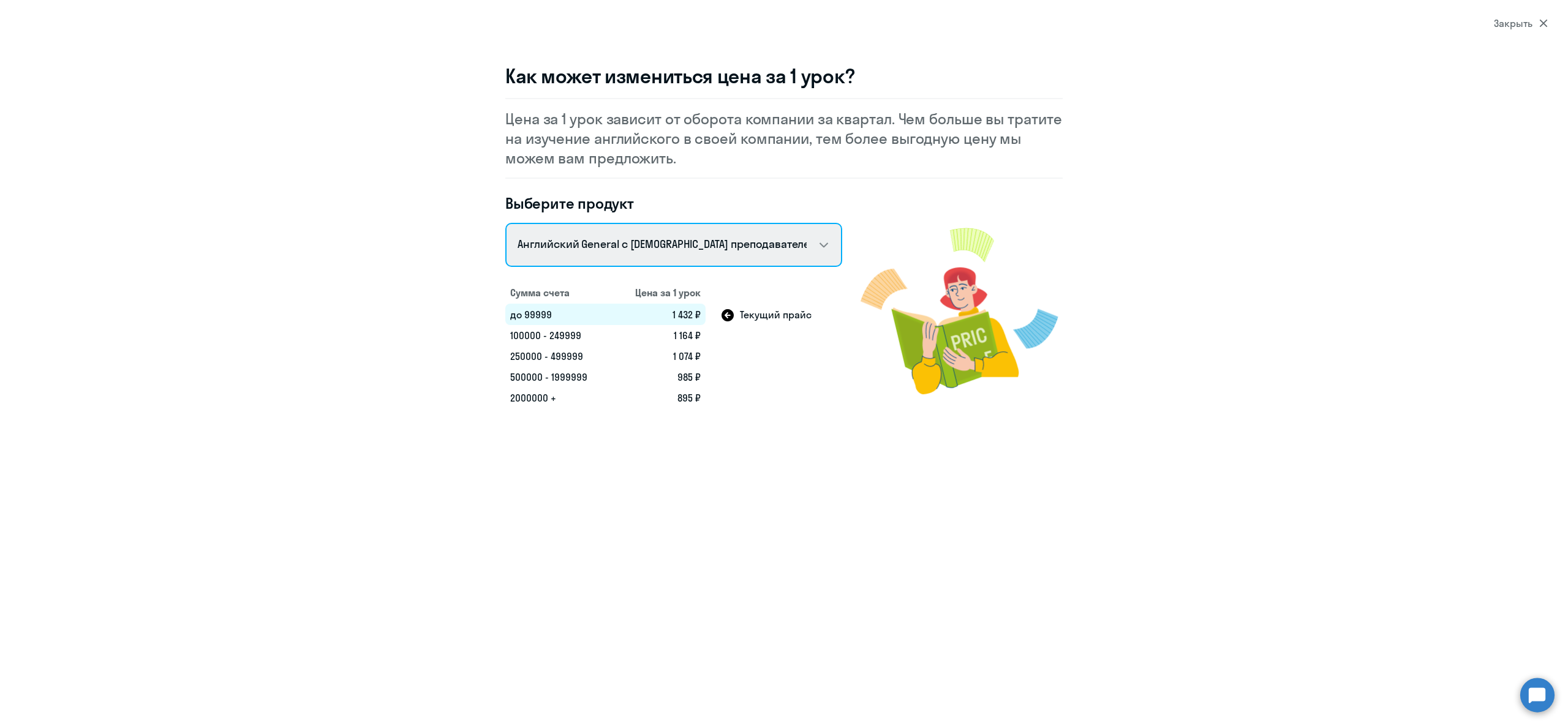
click at [659, 237] on select "Talks 15 минутные разговоры на английском Английский General с [DEMOGRAPHIC_DAT…" at bounding box center [673, 245] width 337 height 44
click at [678, 238] on select "Talks 15 минутные разговоры на английском Английский General с [DEMOGRAPHIC_DAT…" at bounding box center [673, 245] width 337 height 44
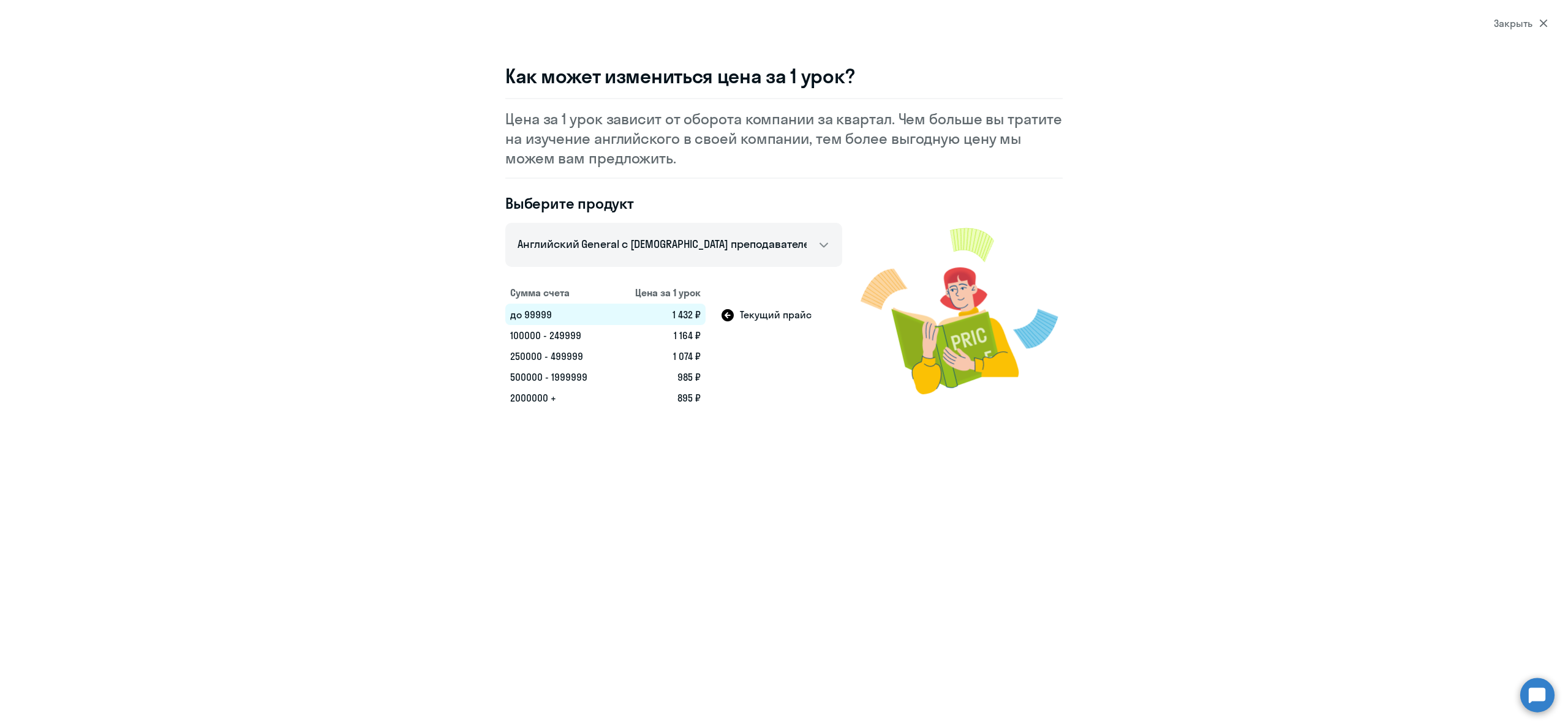
click at [1510, 29] on div "Закрыть" at bounding box center [1521, 23] width 54 height 15
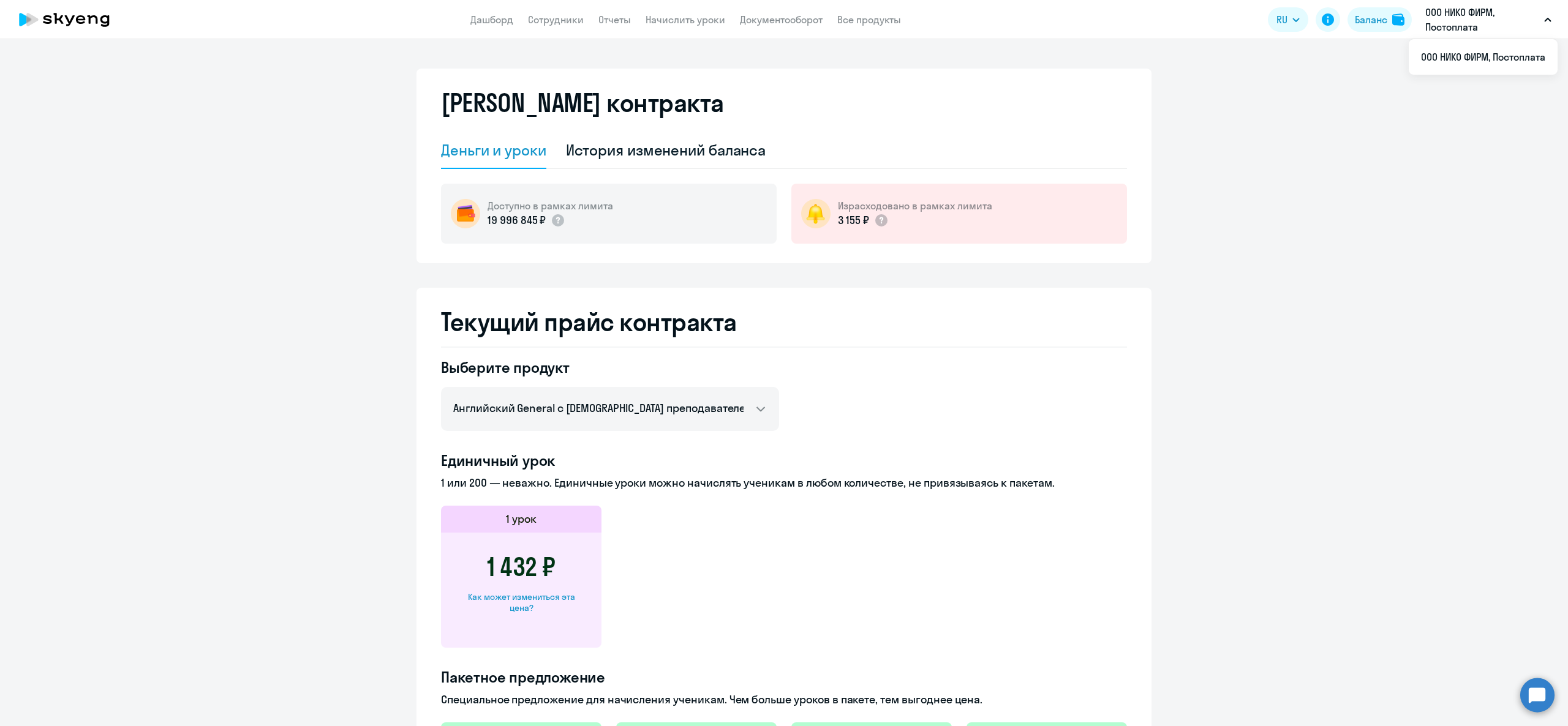
click at [535, 602] on div "Как может измениться эта цена?" at bounding box center [521, 603] width 122 height 22
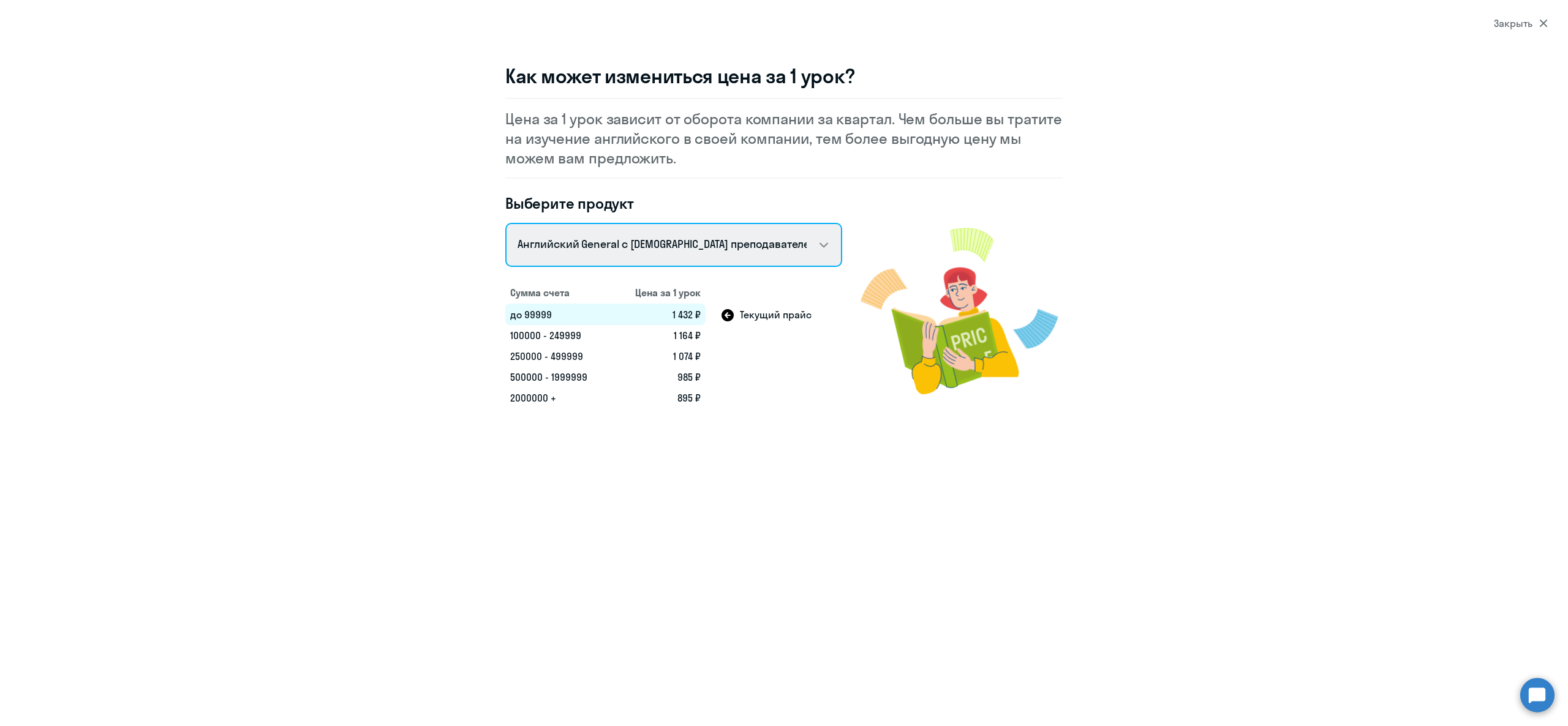
click at [657, 245] on select "Talks 15 минутные разговоры на английском Английский General с [DEMOGRAPHIC_DAT…" at bounding box center [673, 245] width 337 height 44
click at [505, 223] on select "Talks 15 минутные разговоры на английском Английский General с [DEMOGRAPHIC_DAT…" at bounding box center [673, 245] width 337 height 44
click at [661, 231] on select "Talks 15 минутные разговоры на английском Английский General с [DEMOGRAPHIC_DAT…" at bounding box center [673, 245] width 337 height 44
click at [505, 223] on select "Talks 15 минутные разговоры на английском Английский General с [DEMOGRAPHIC_DAT…" at bounding box center [673, 245] width 337 height 44
click at [656, 249] on select "Talks 15 минутные разговоры на английском Английский General с [DEMOGRAPHIC_DAT…" at bounding box center [673, 245] width 337 height 44
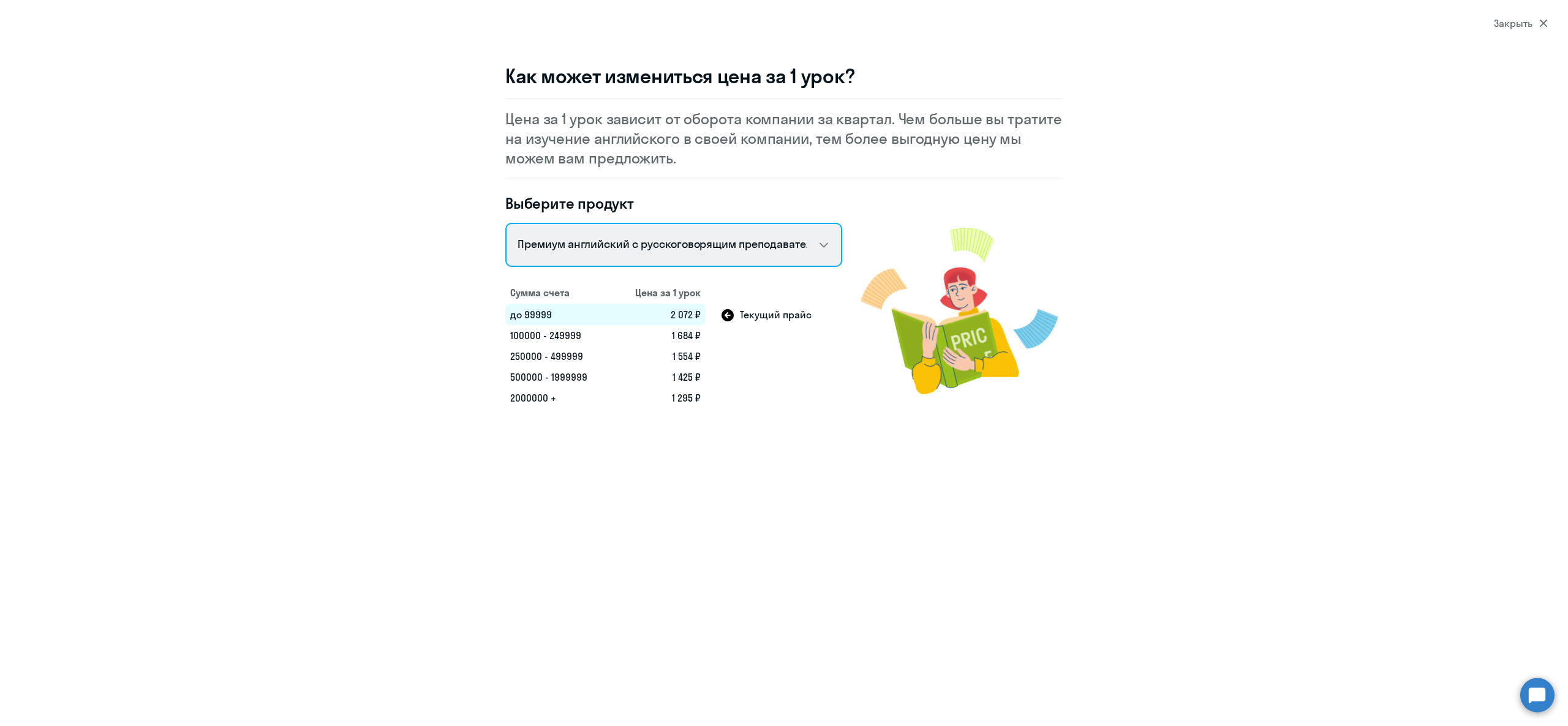
select select "english_adult_not_native_speaker"
click at [505, 223] on select "Talks 15 минутные разговоры на английском Английский General с [DEMOGRAPHIC_DAT…" at bounding box center [673, 245] width 337 height 44
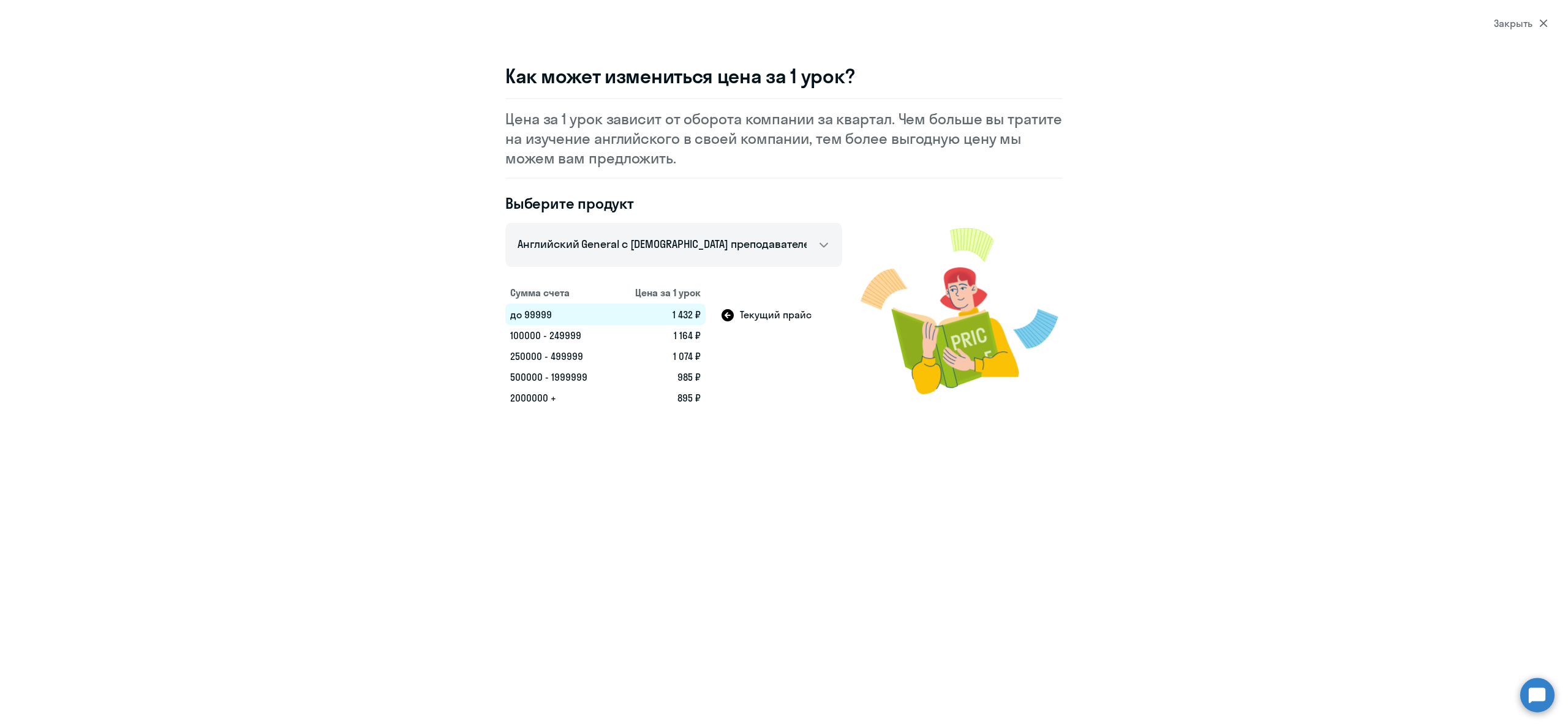
click at [1530, 26] on div "Закрыть" at bounding box center [1521, 23] width 54 height 15
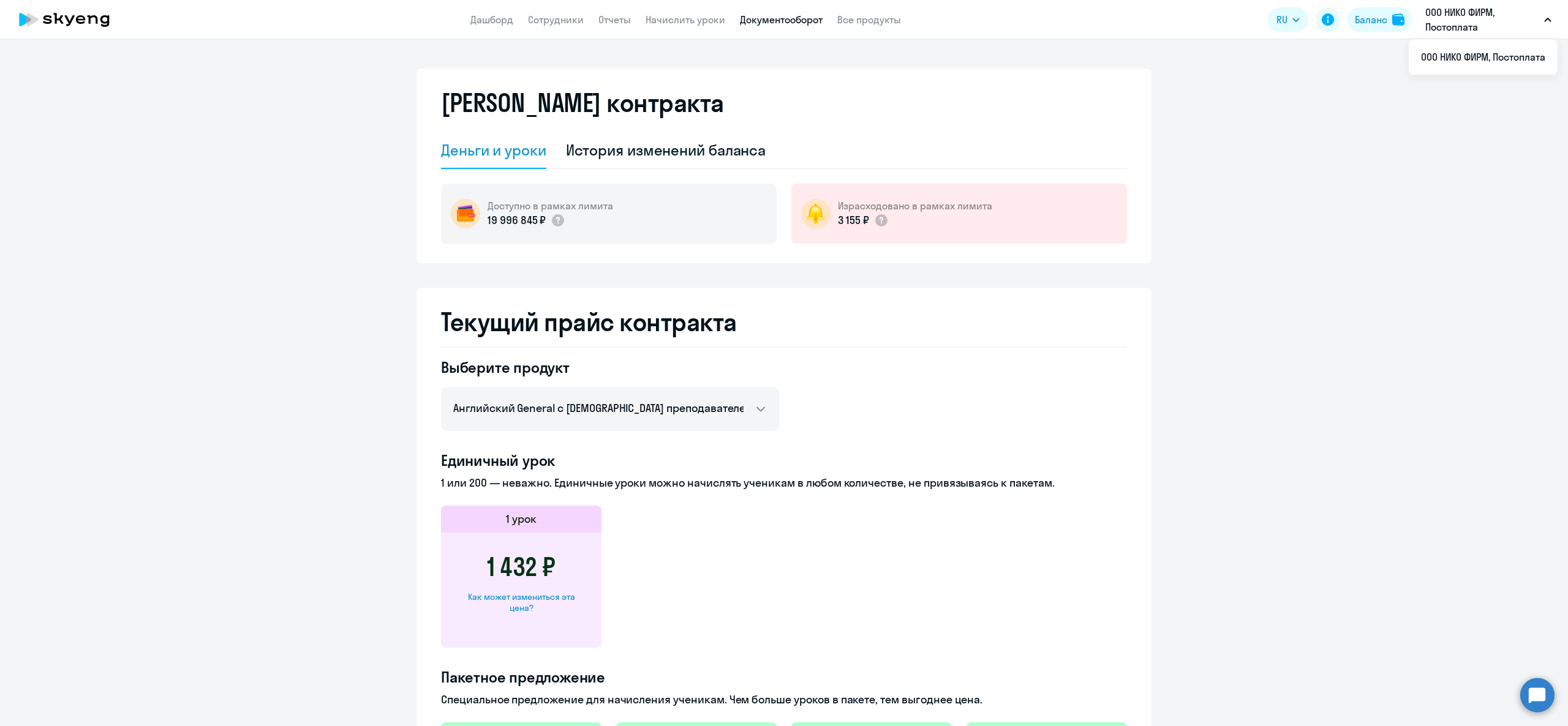
click at [774, 17] on link "Документооборот" at bounding box center [781, 20] width 83 height 12
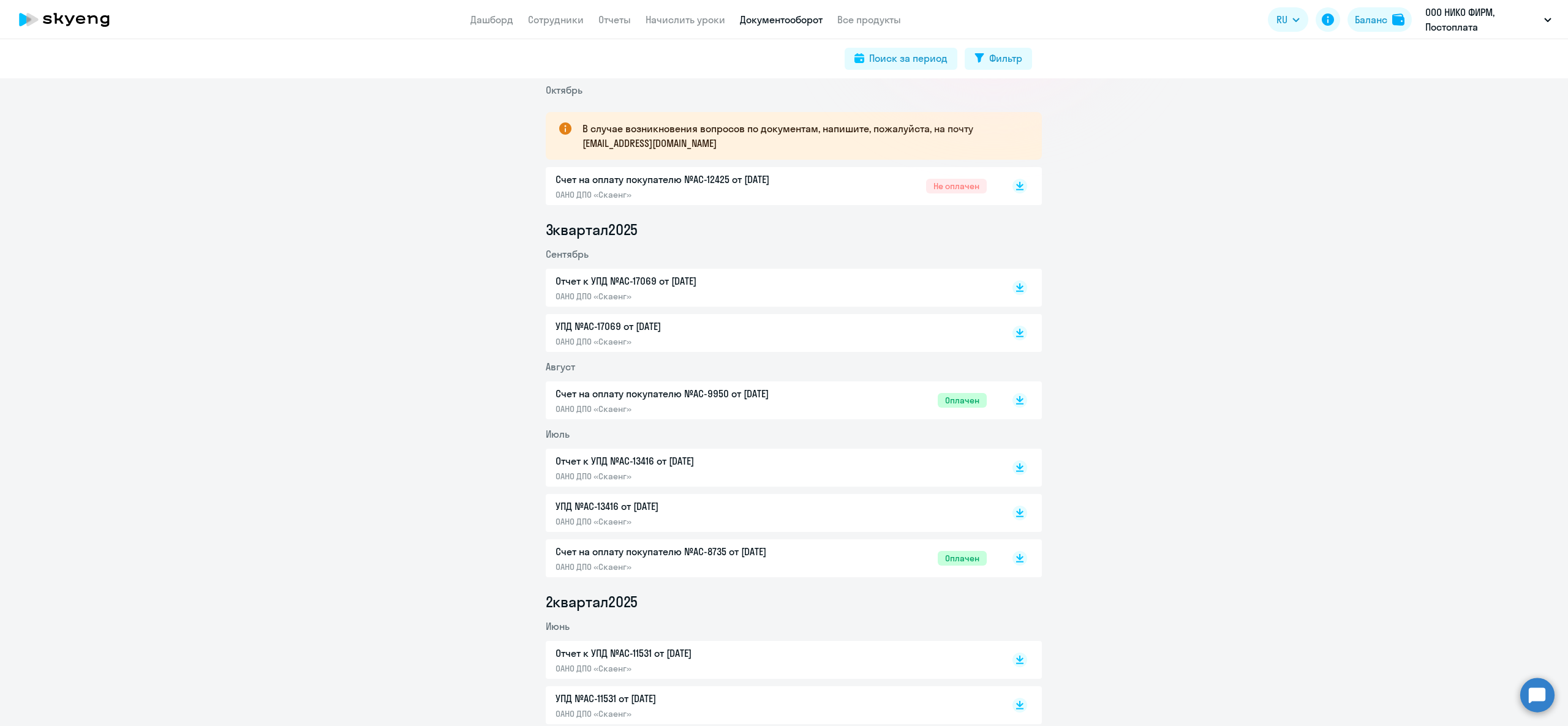
scroll to position [245, 0]
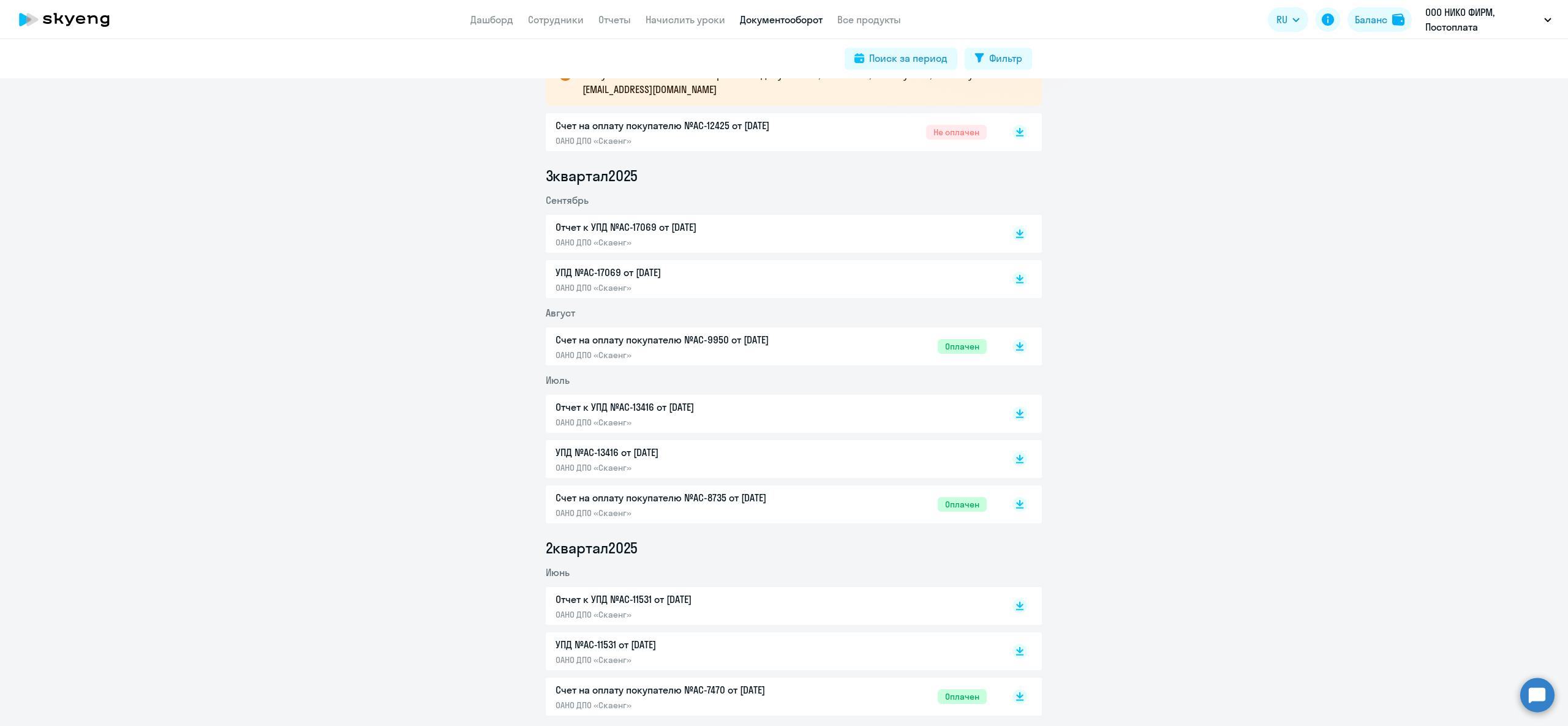
click at [740, 348] on div "Счет на оплату покупателю №AC-9950 от [DATE] ОАНО ДПО «Скаенг»" at bounding box center [684, 347] width 257 height 28
click at [559, 19] on link "Сотрудники" at bounding box center [556, 20] width 56 height 12
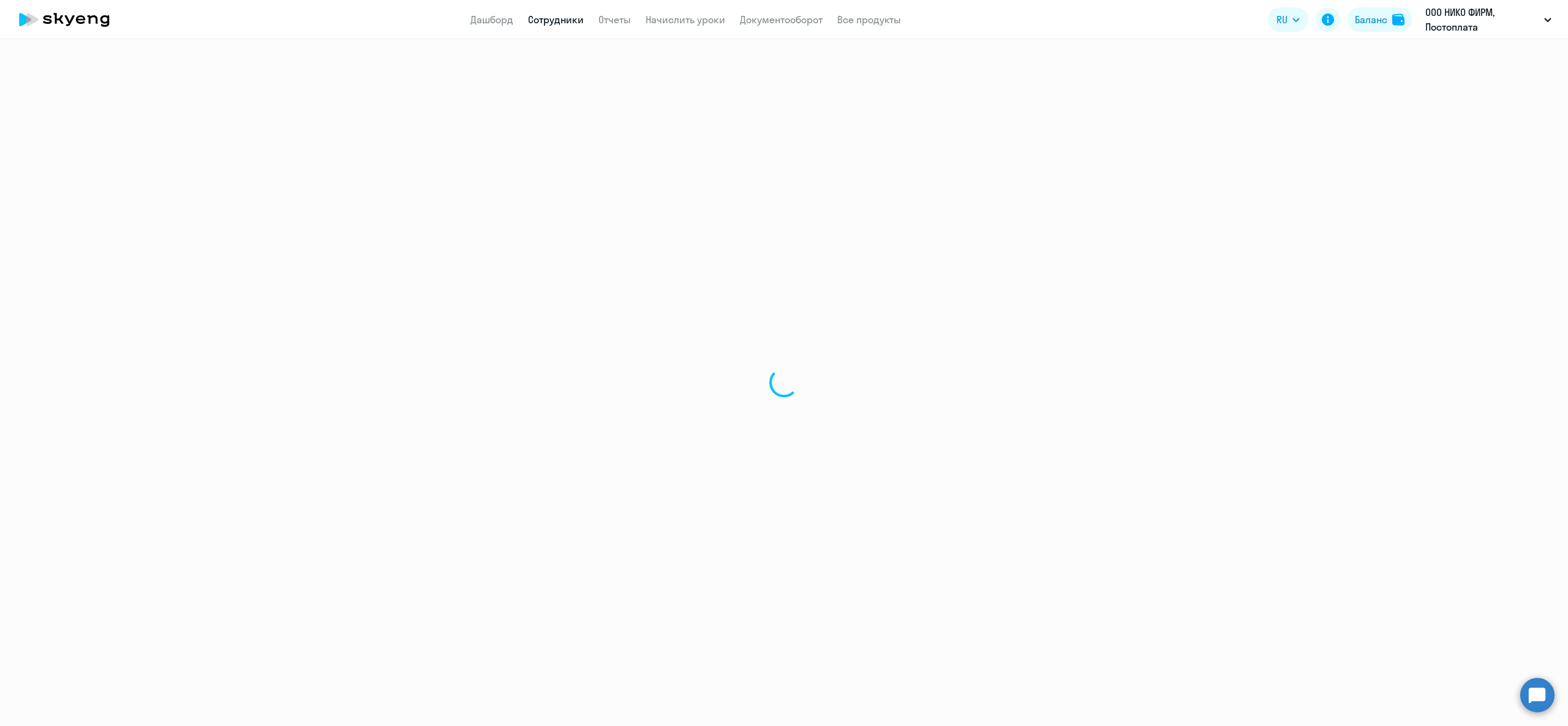
select select "30"
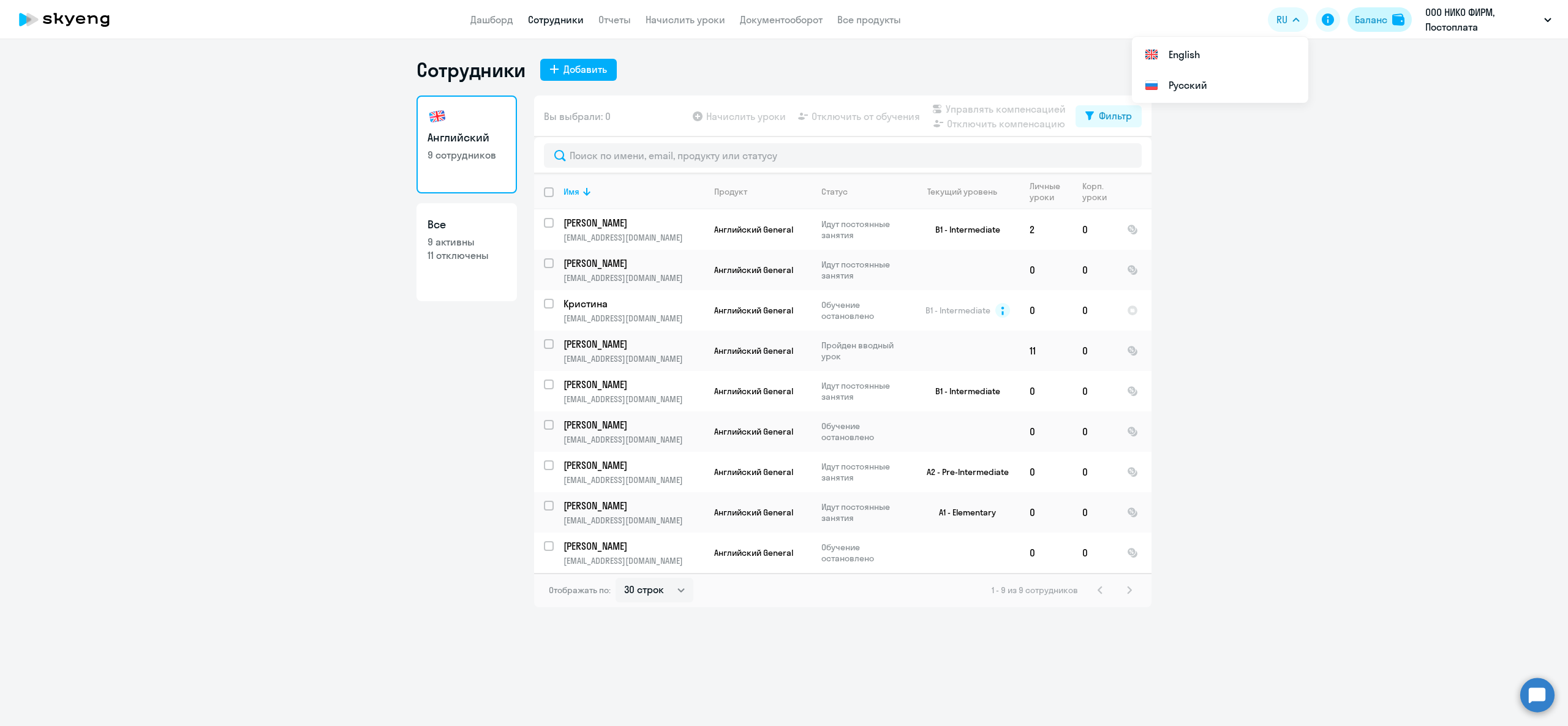
click at [1366, 15] on div "Баланс" at bounding box center [1371, 19] width 33 height 15
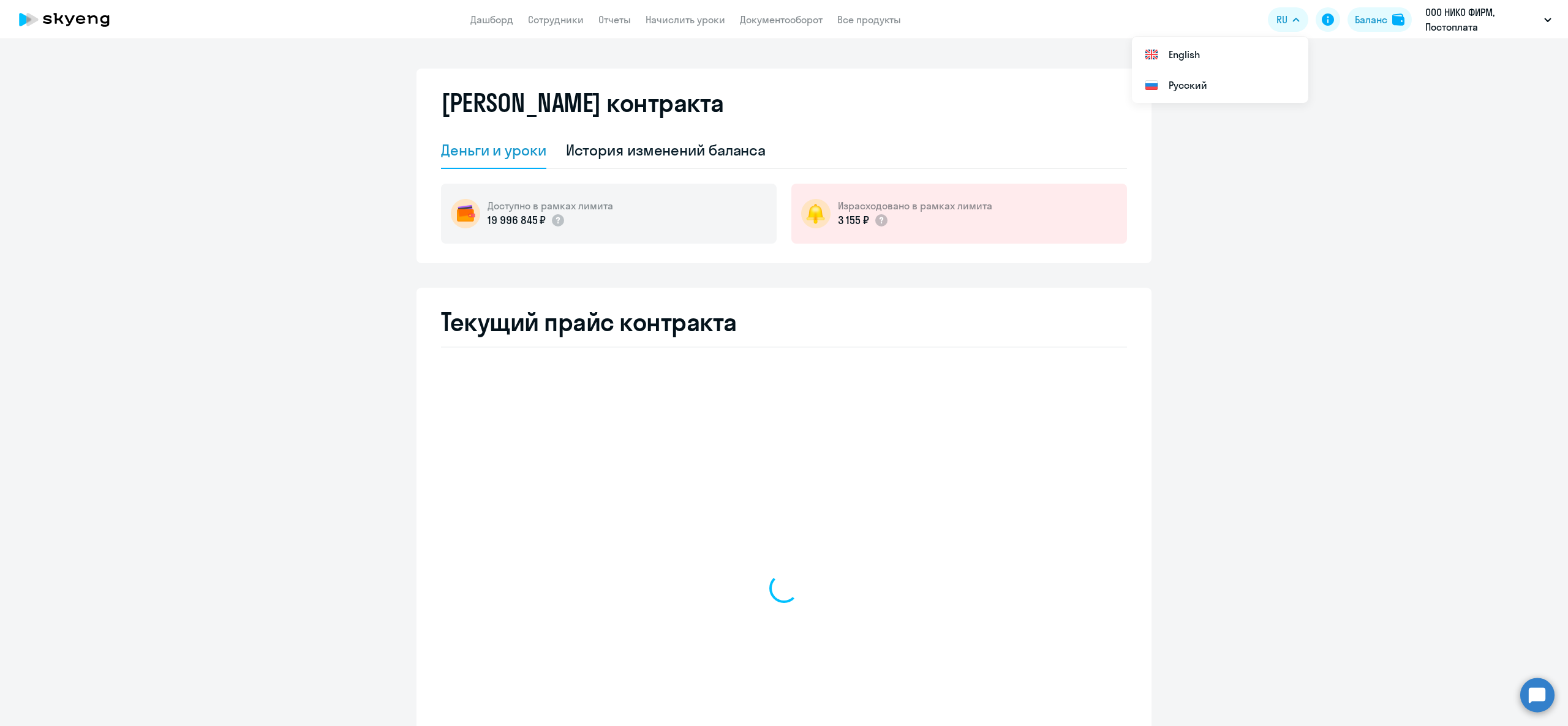
select select "english_adult_not_native_speaker"
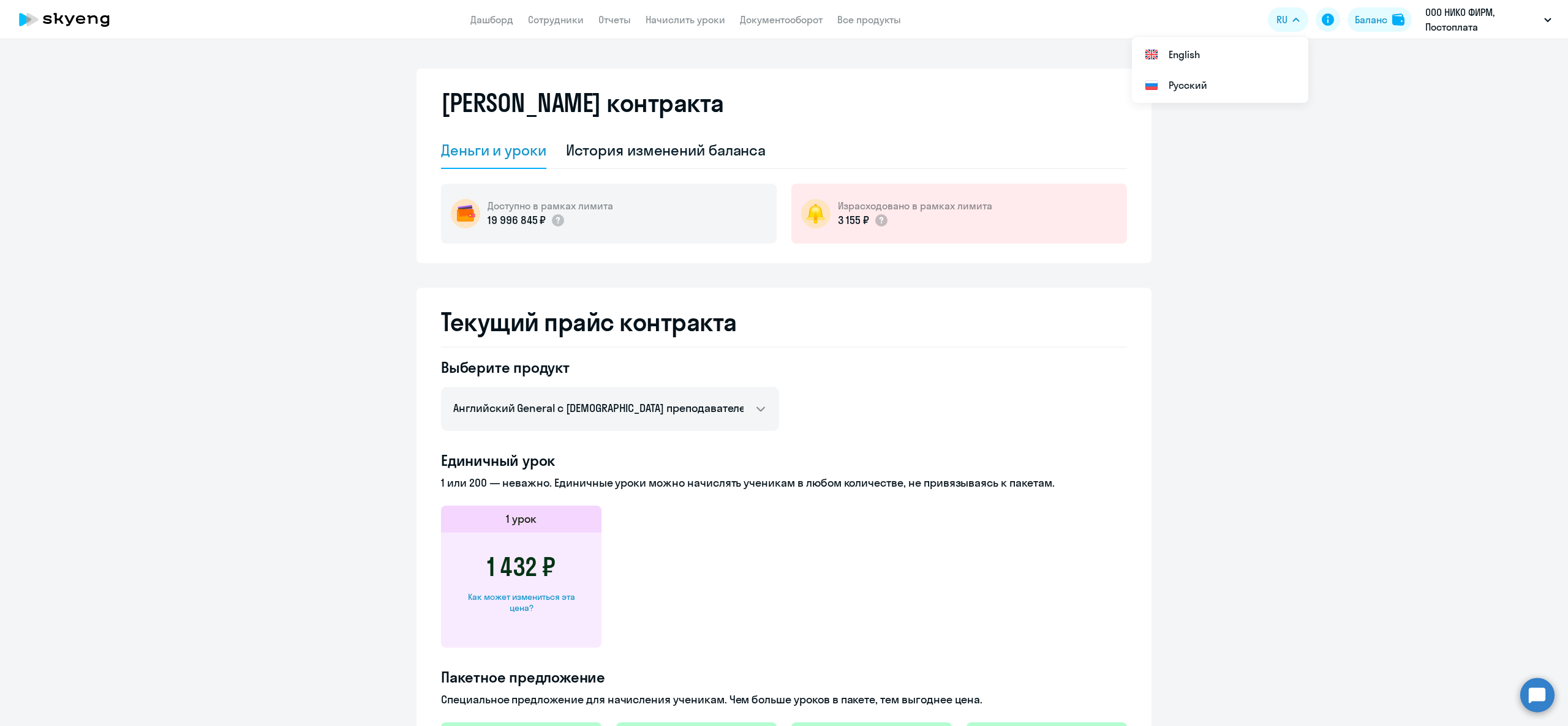
click at [530, 595] on div "Как может измениться эта цена?" at bounding box center [521, 603] width 122 height 22
select select "english_adult_not_native_speaker"
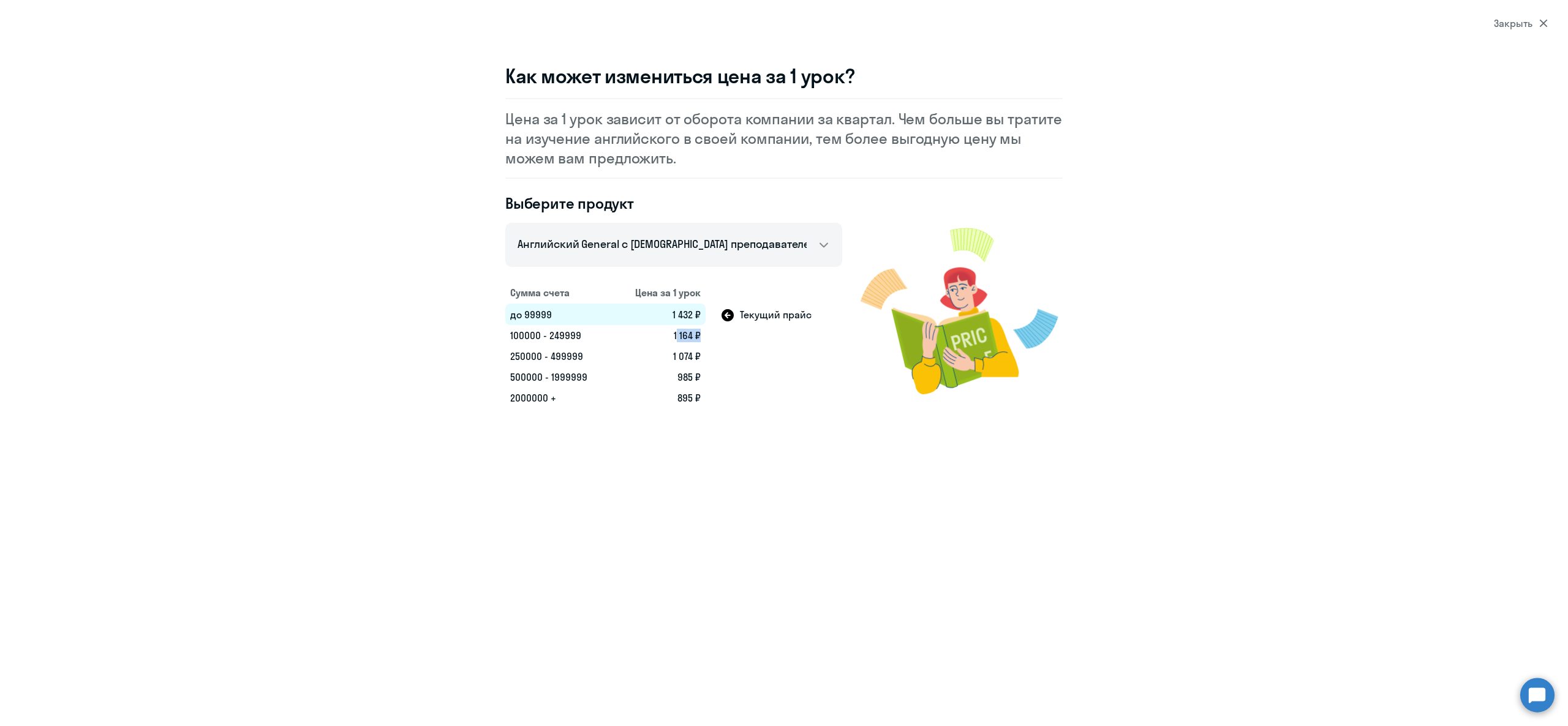
drag, startPoint x: 669, startPoint y: 340, endPoint x: 703, endPoint y: 333, distance: 34.7
click at [705, 335] on tr "100000 - 249999 1 164 ₽" at bounding box center [673, 336] width 337 height 21
click at [683, 334] on td "1 164 ₽" at bounding box center [658, 336] width 93 height 21
